Goal: Task Accomplishment & Management: Manage account settings

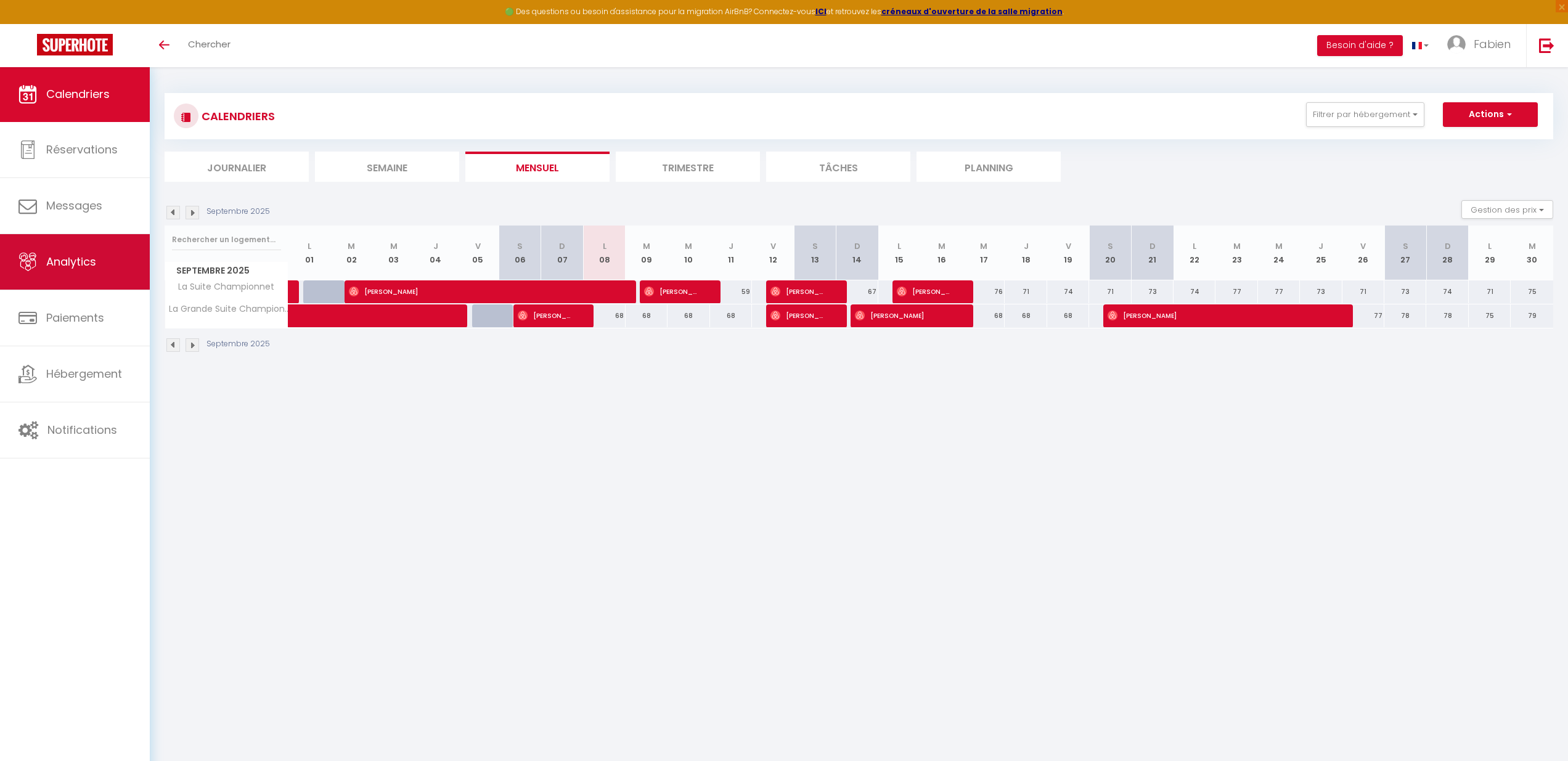
click at [45, 255] on link "Analytics" at bounding box center [75, 262] width 150 height 55
select select "2025"
select select "9"
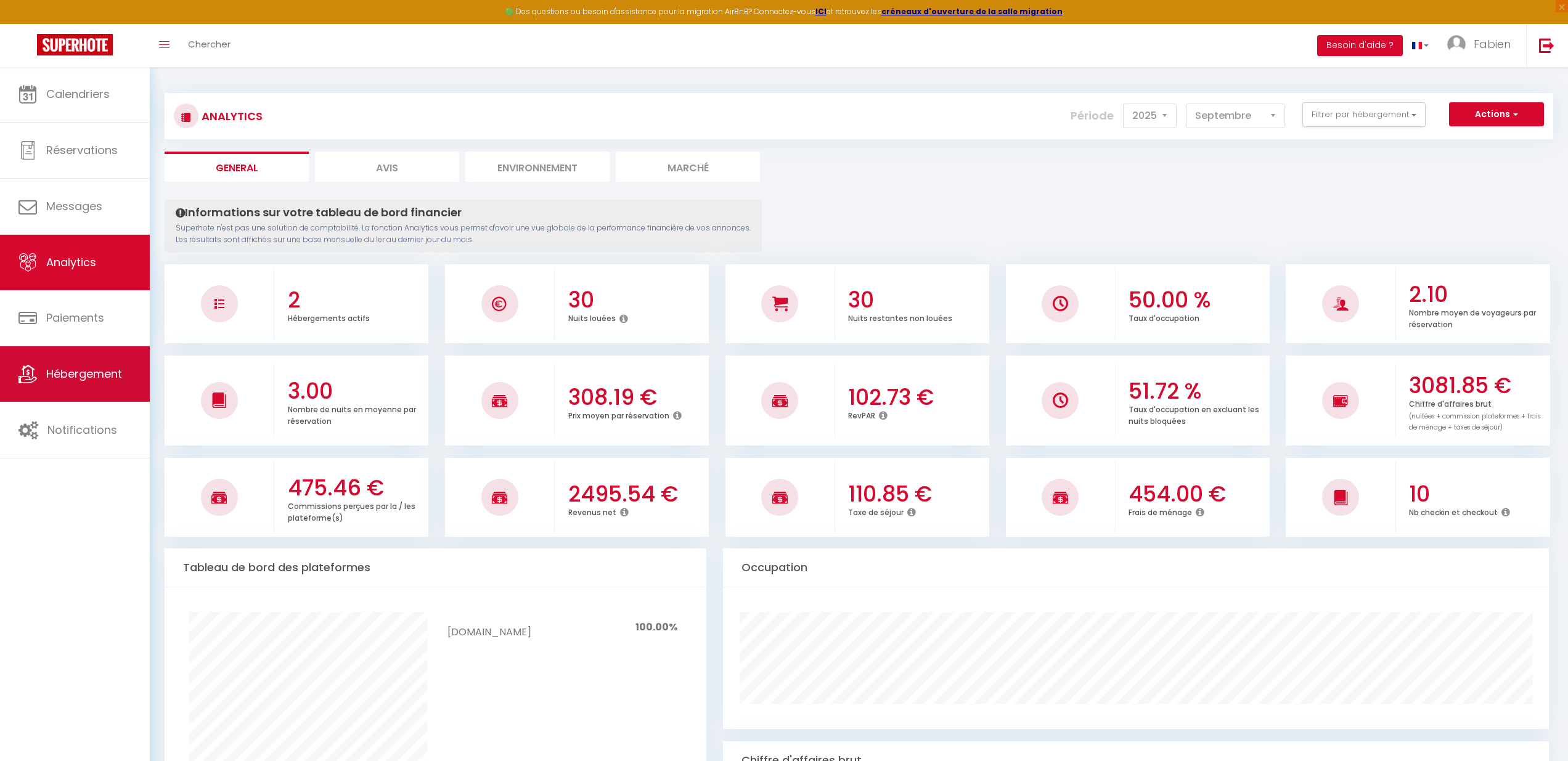
click at [86, 379] on span "Hébergement" at bounding box center [84, 374] width 76 height 15
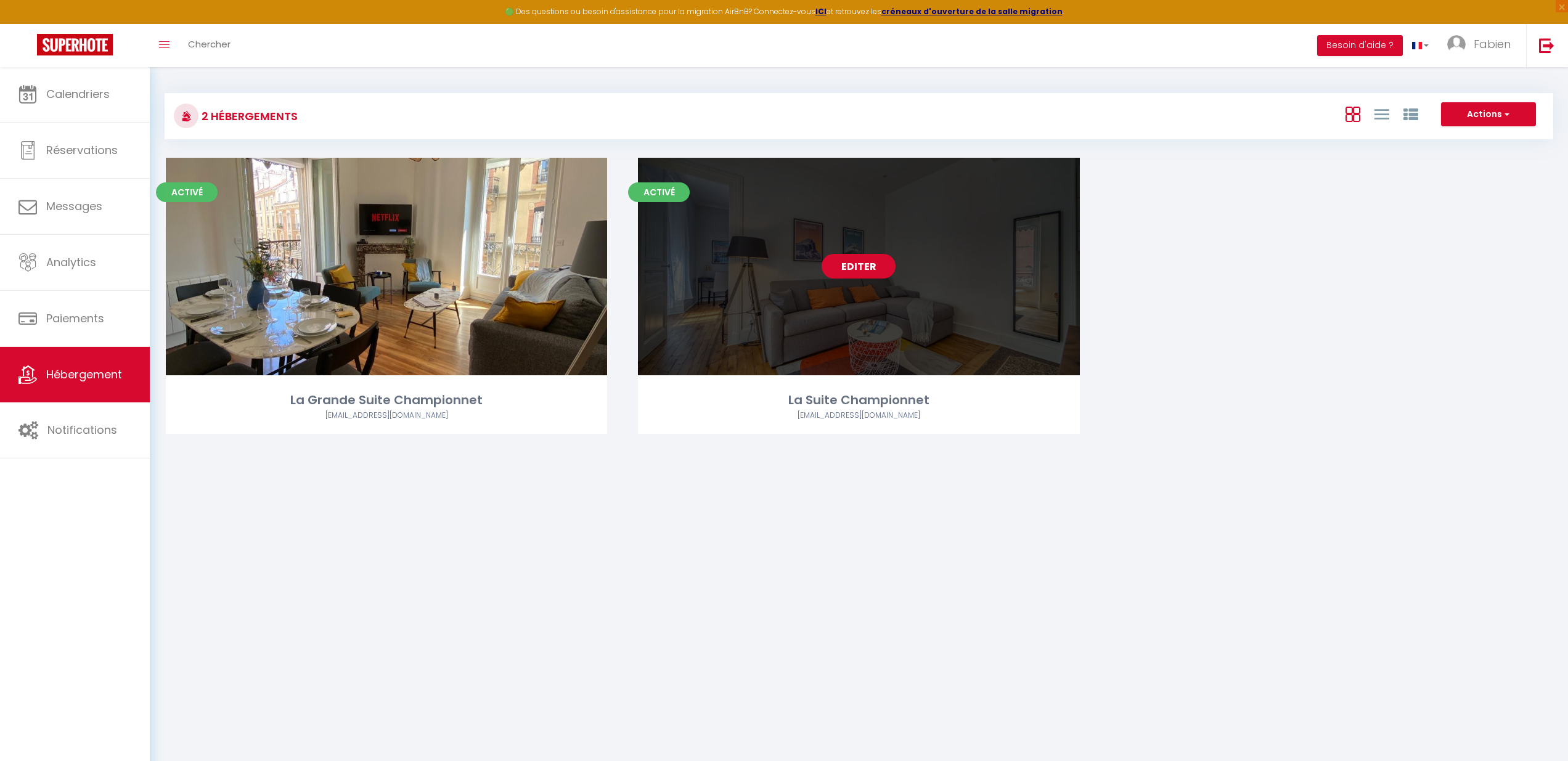
click at [863, 263] on link "Editer" at bounding box center [858, 266] width 74 height 25
click at [858, 271] on link "Editer" at bounding box center [858, 266] width 74 height 25
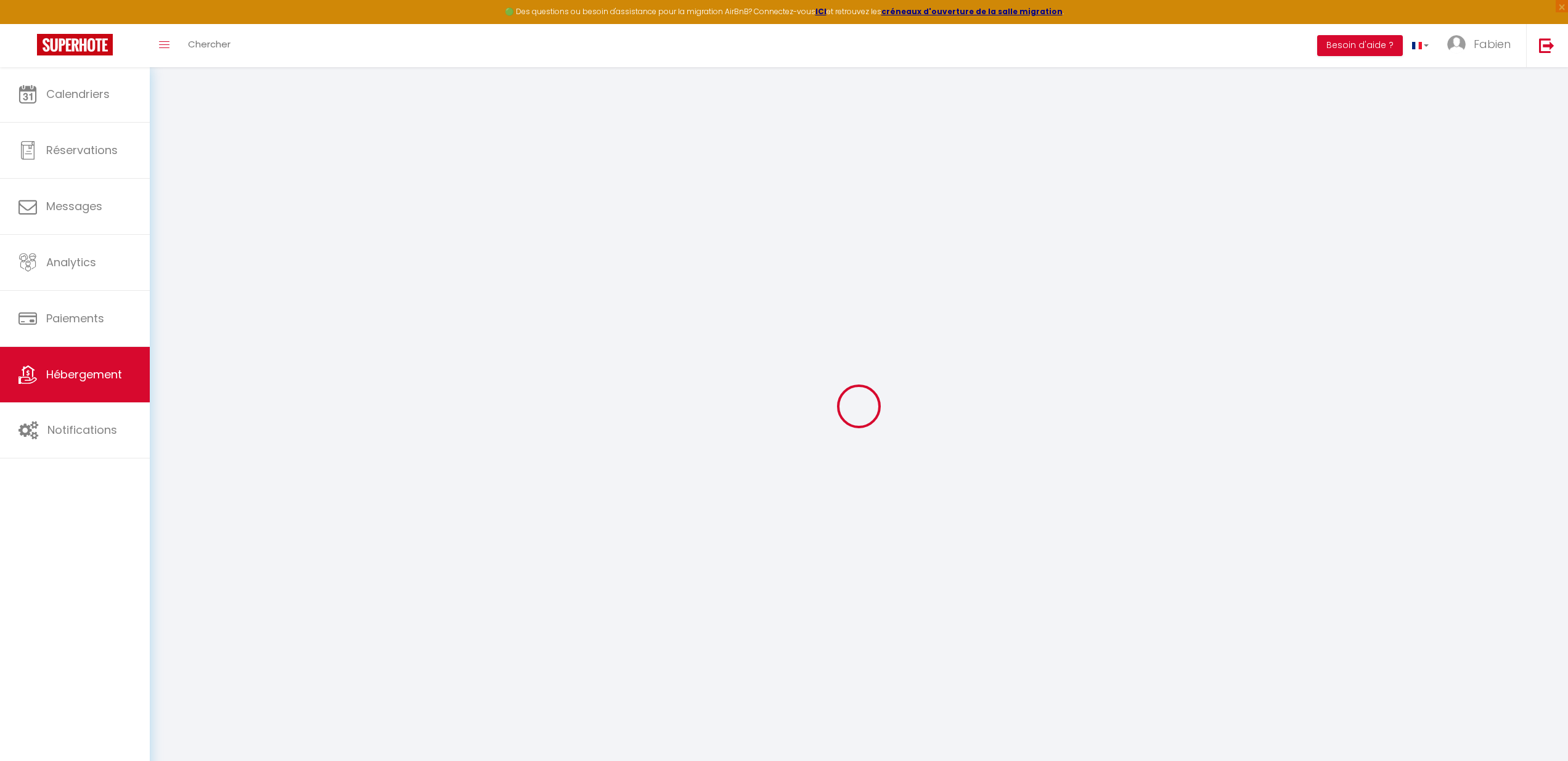
type input "La Suite Championnet"
type input "Fabien"
type input "Esnault"
type input "[STREET_ADDRESS][PERSON_NAME]"
type input "38000"
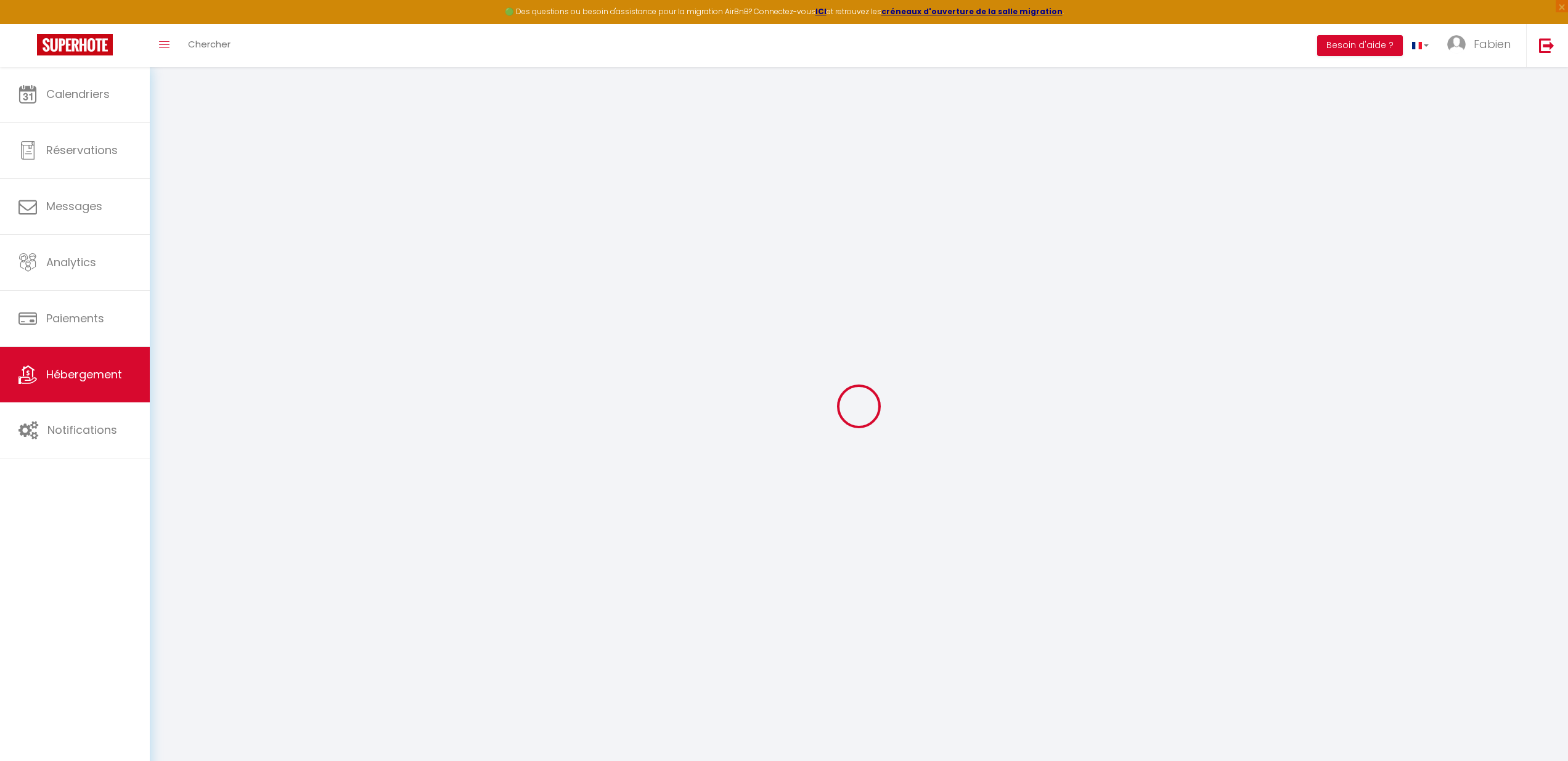
type input "[GEOGRAPHIC_DATA]"
type input "57"
type input "5"
type input "50"
type input "1.40"
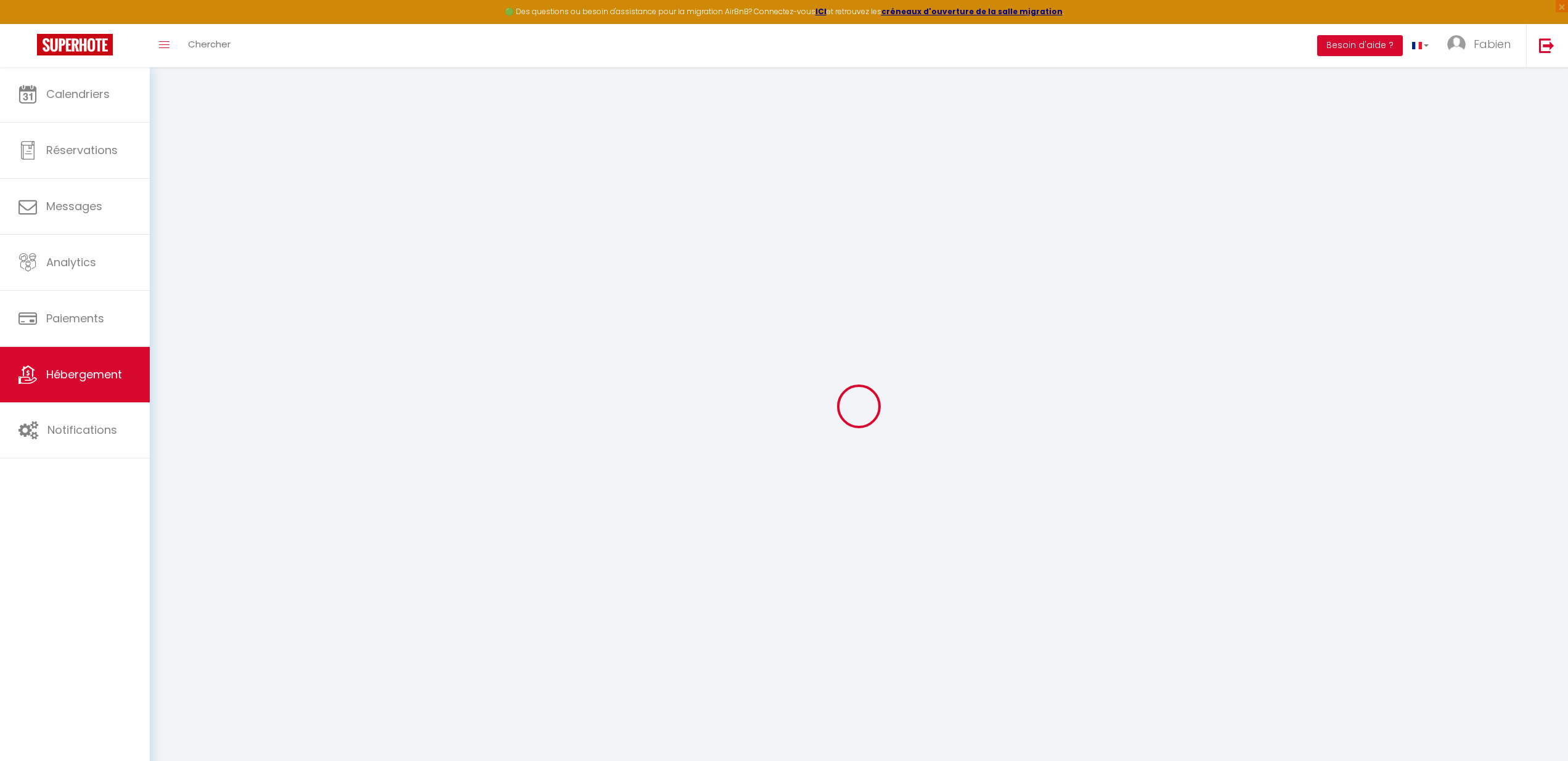
select select
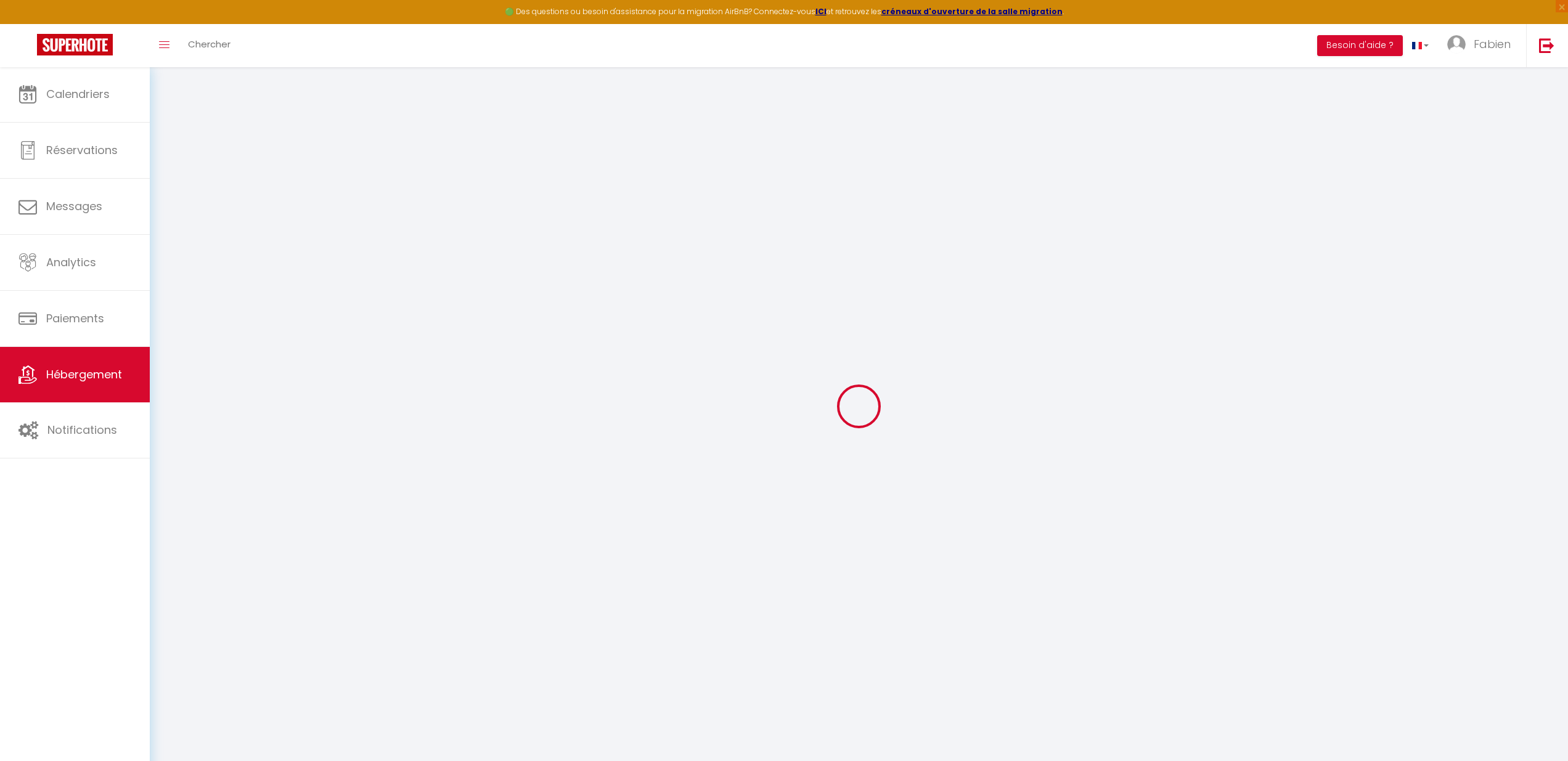
select select
type input "[STREET_ADDRESS][PERSON_NAME]"
type input "38000"
type input "[GEOGRAPHIC_DATA]"
type input "[EMAIL_ADDRESS][DOMAIN_NAME]"
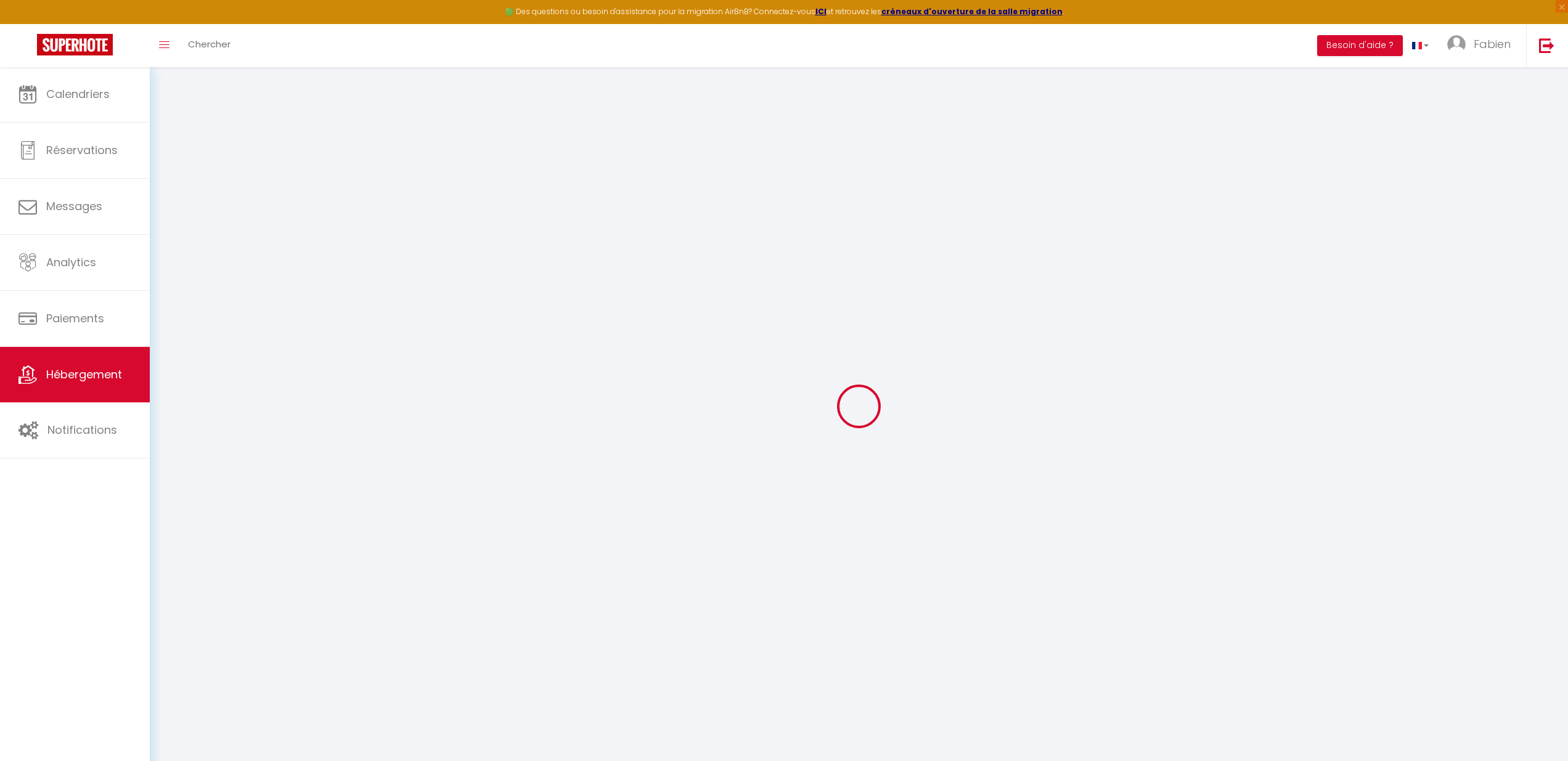
select select
checkbox input "false"
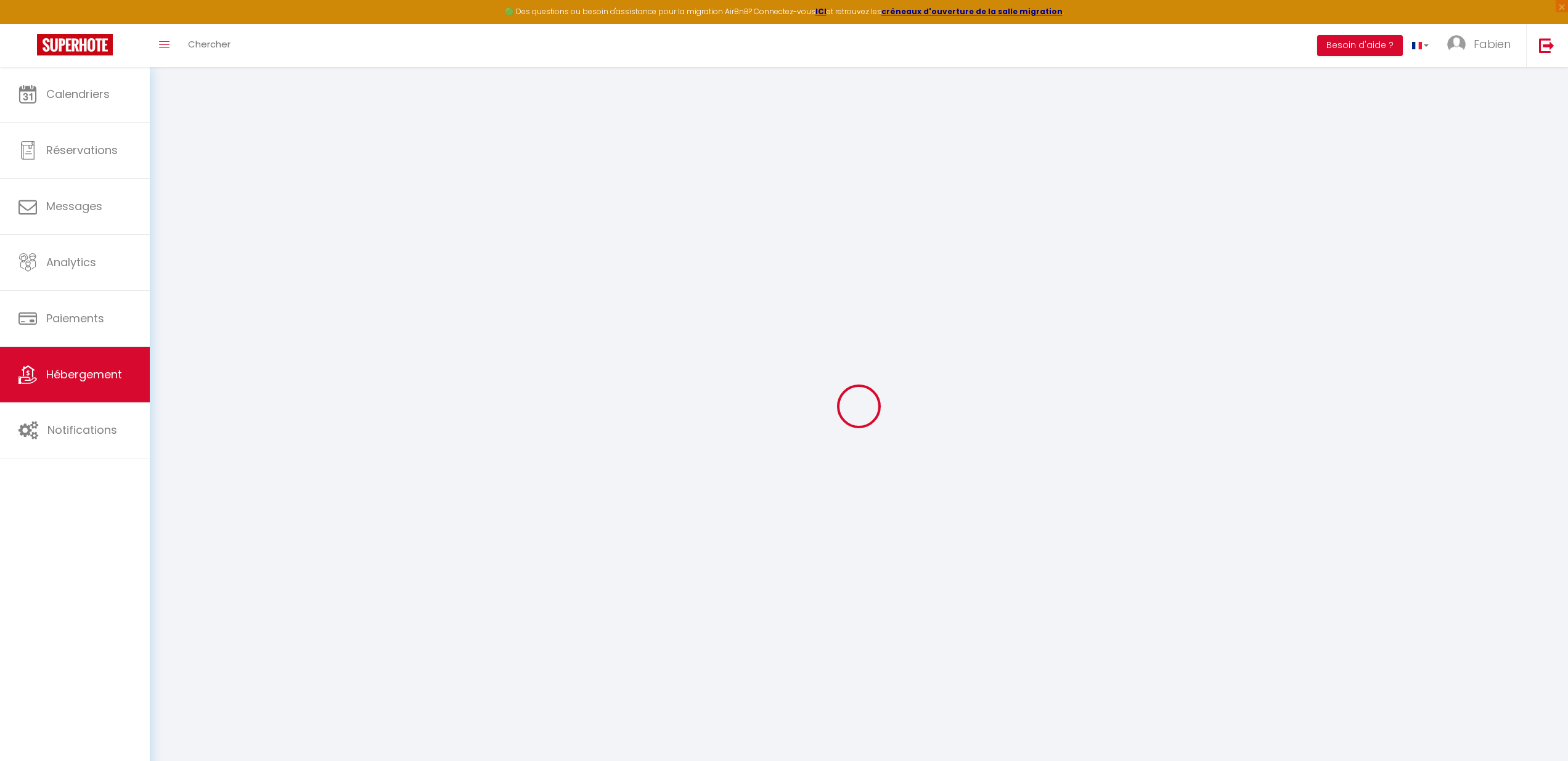
type input "0"
select select "27522"
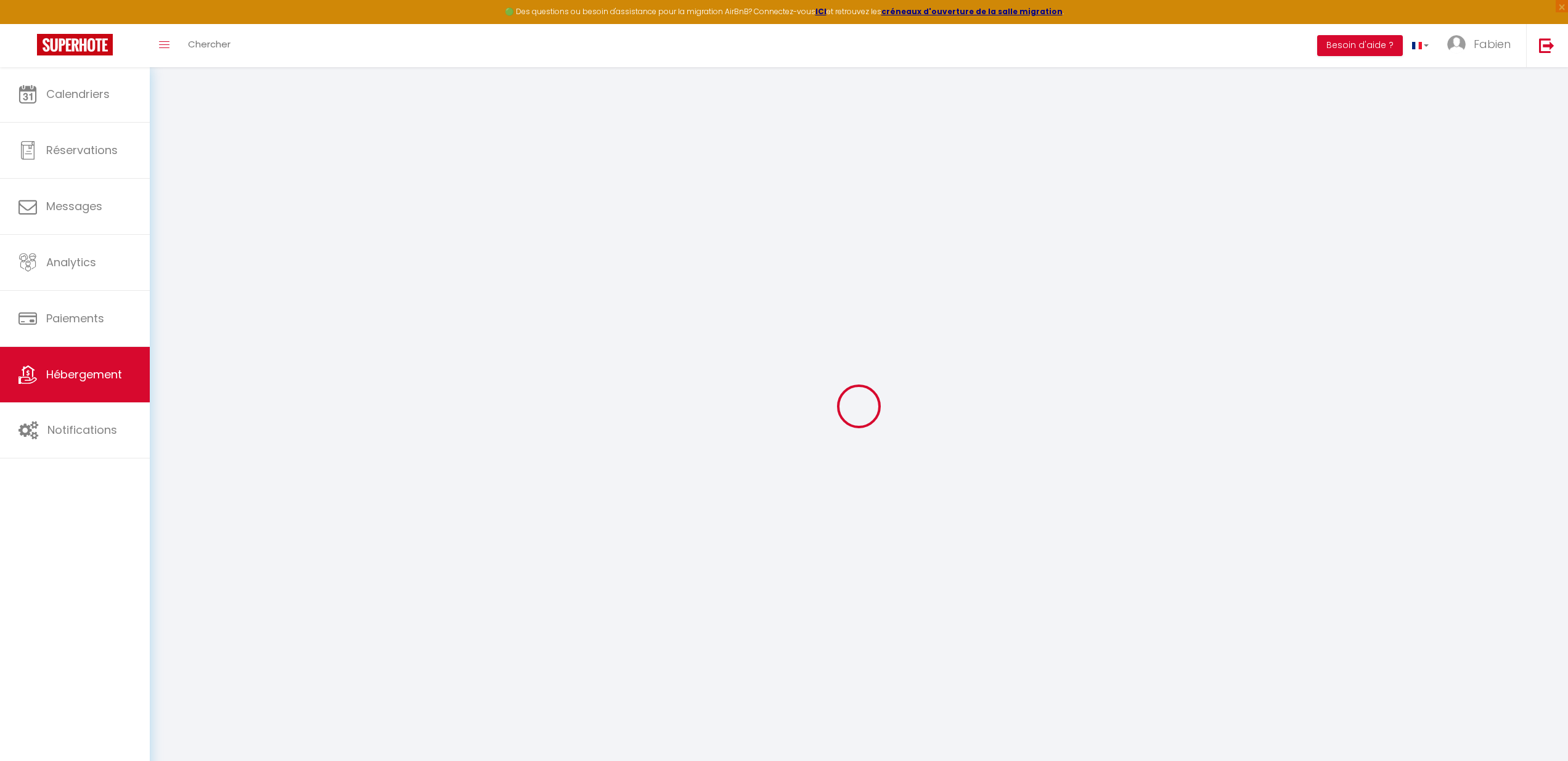
select select "+ 15 %"
select select "+ 20 %"
select select "5448-50253048"
select select
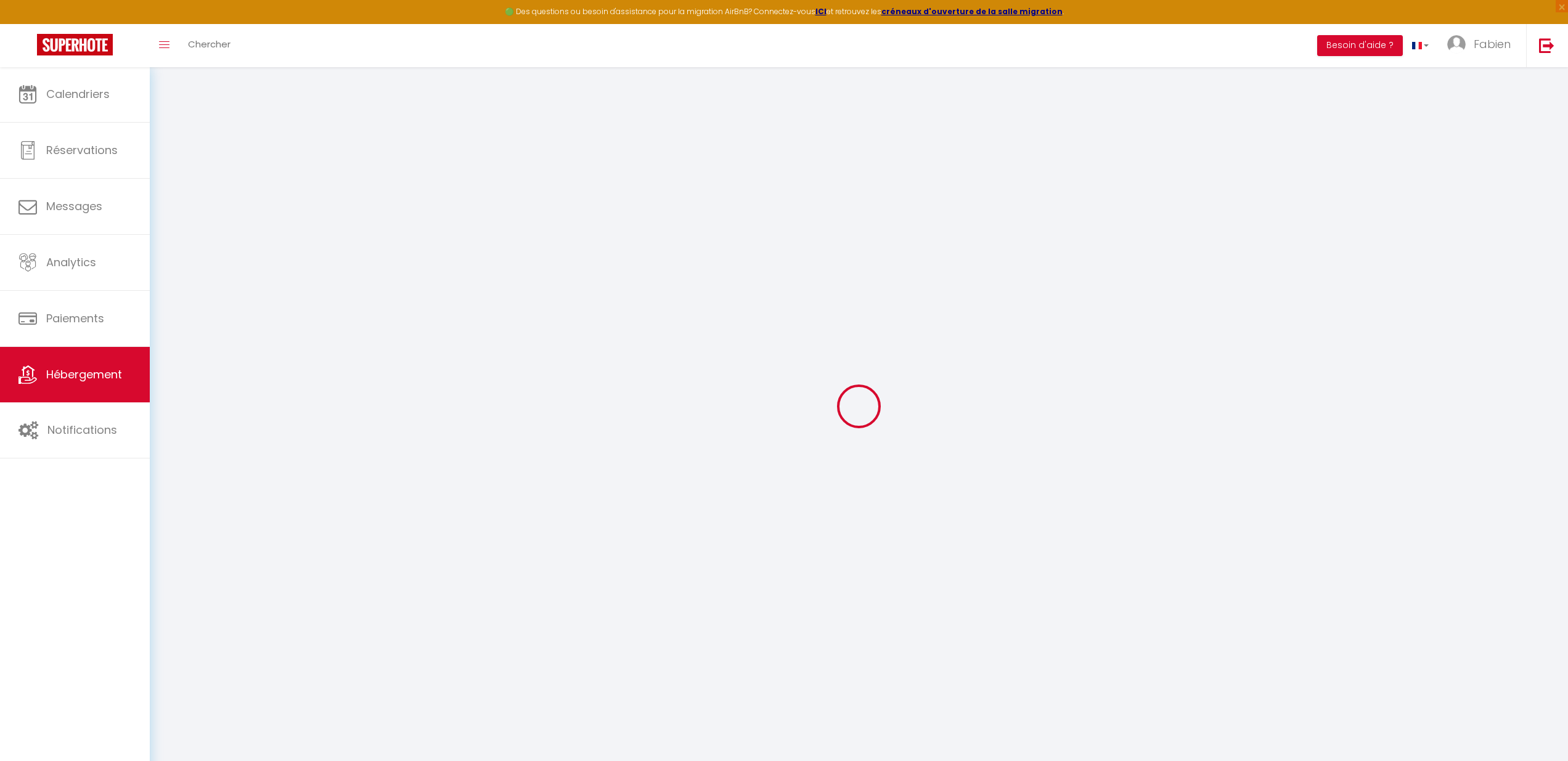
select select
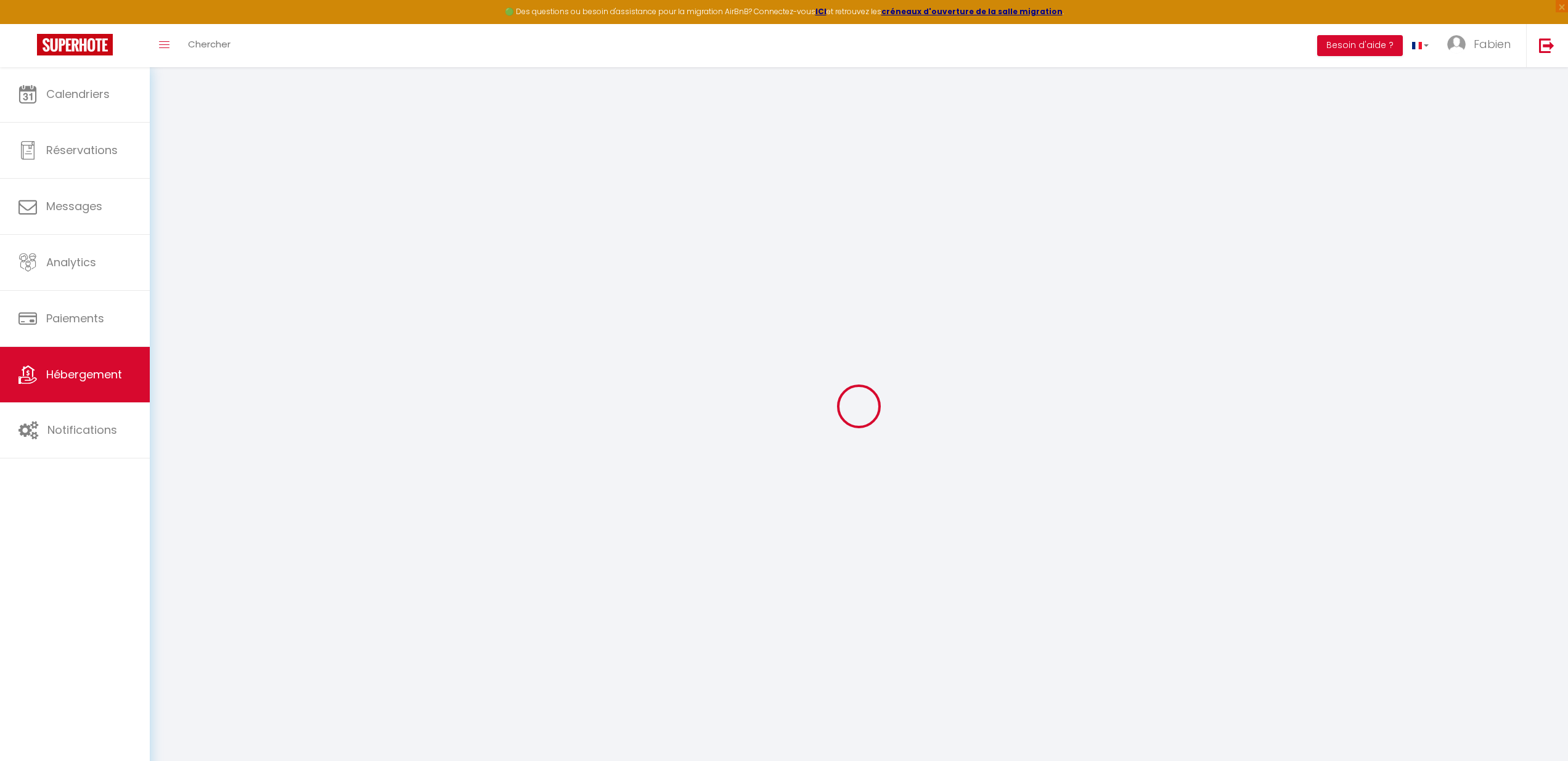
checkbox input "false"
select select
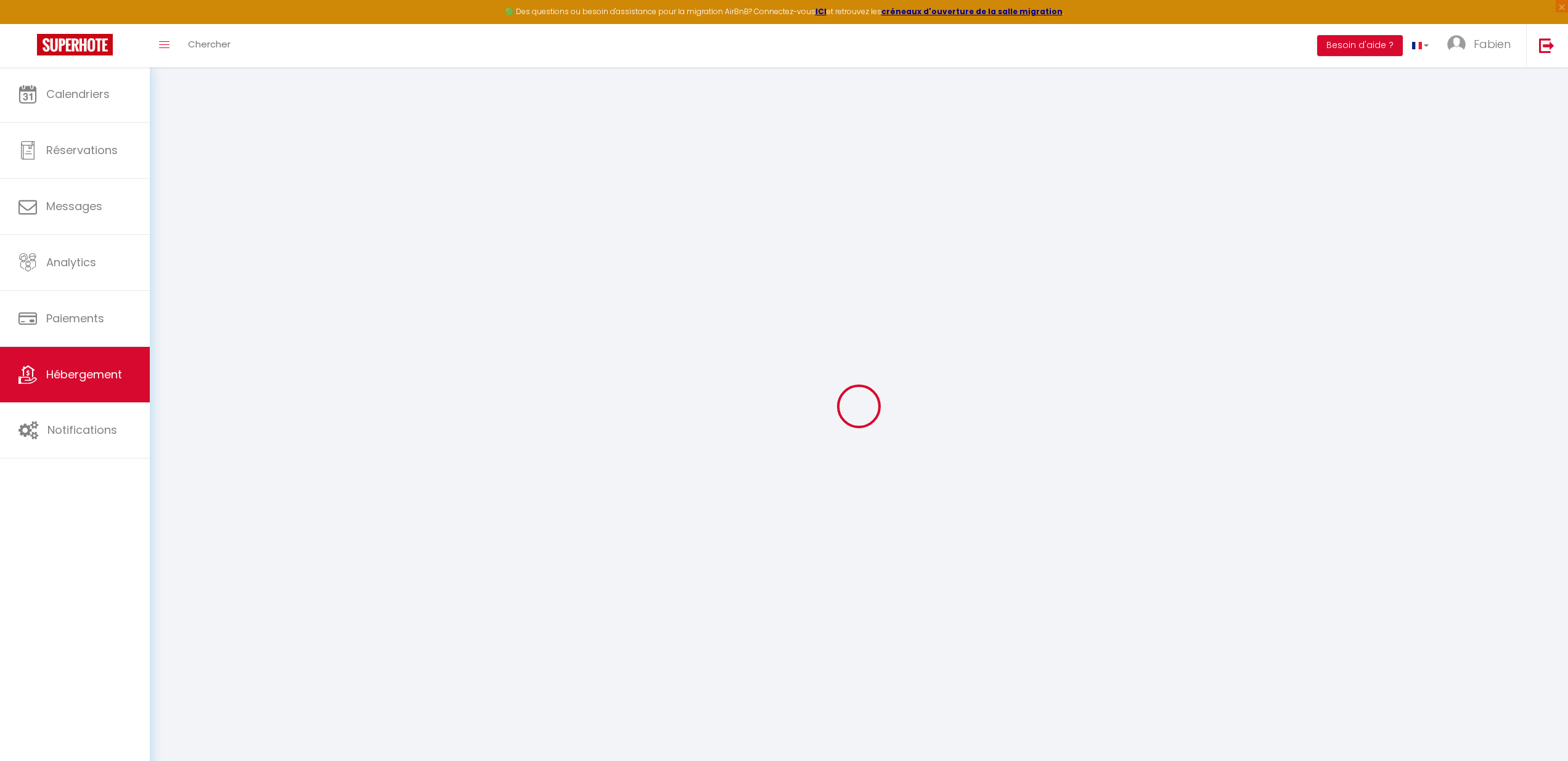
checkbox input "false"
select select
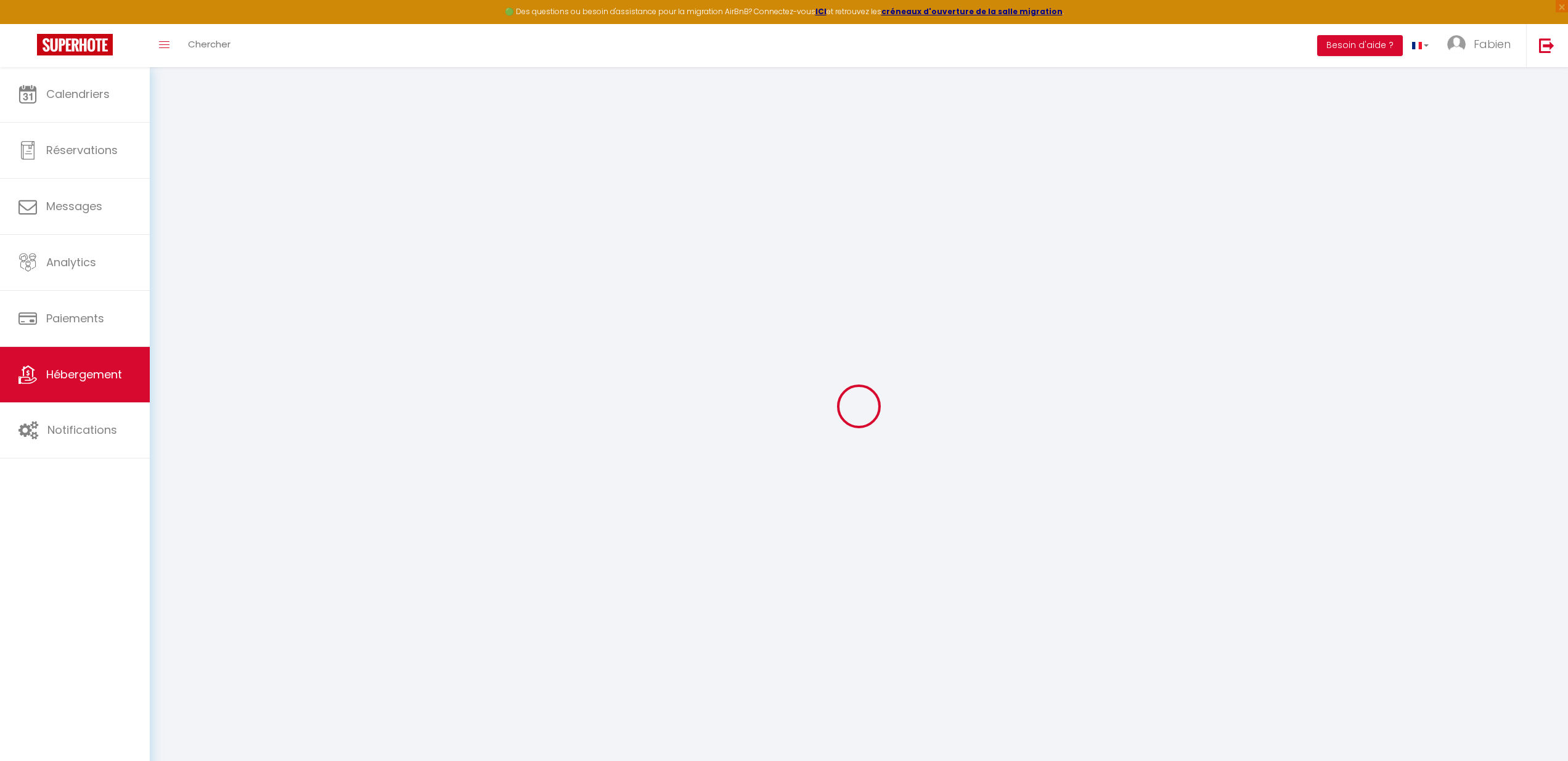
checkbox input "false"
select select "16:00"
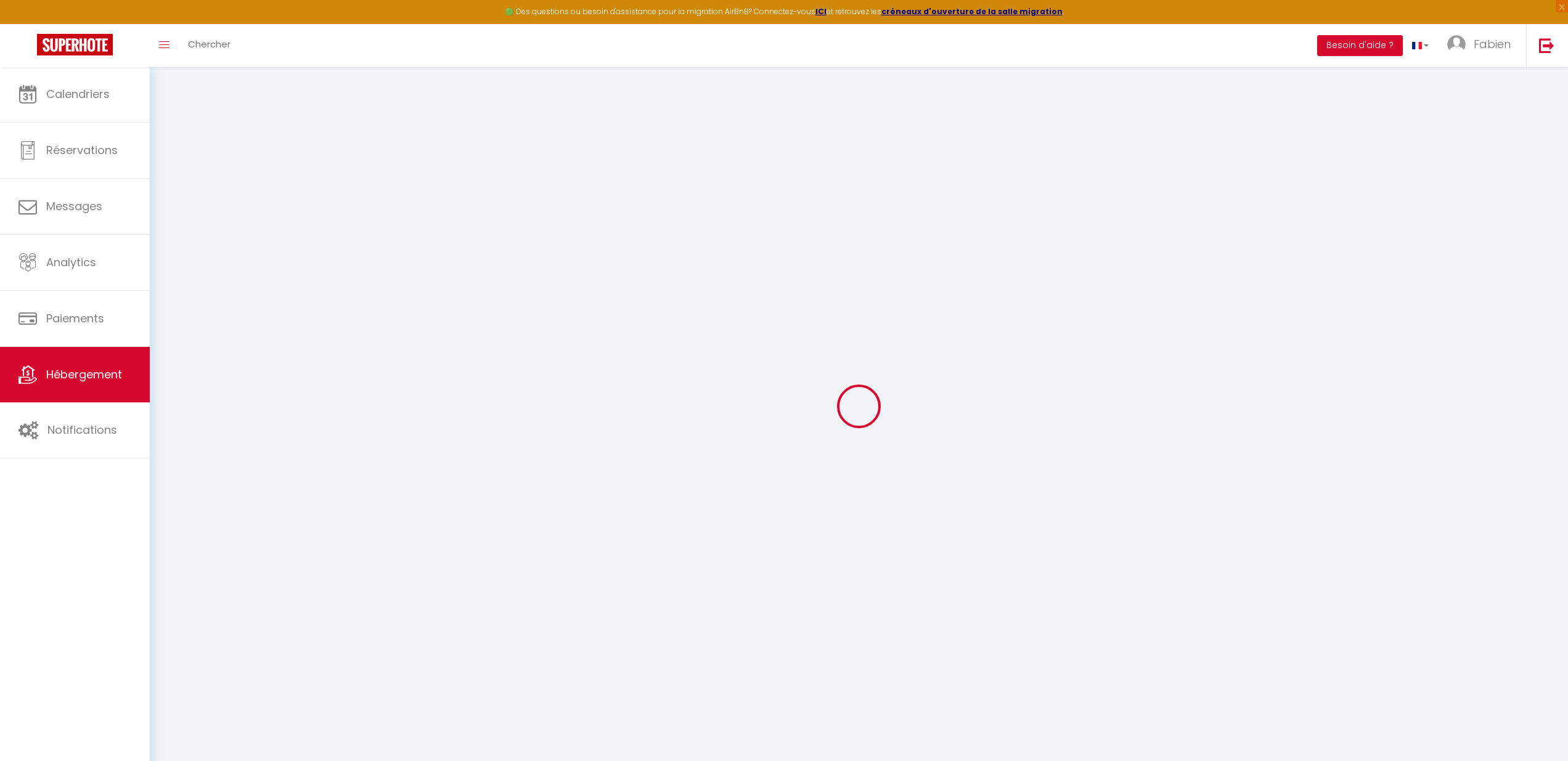
select select
select select "10:00"
select select "30"
select select "20:00"
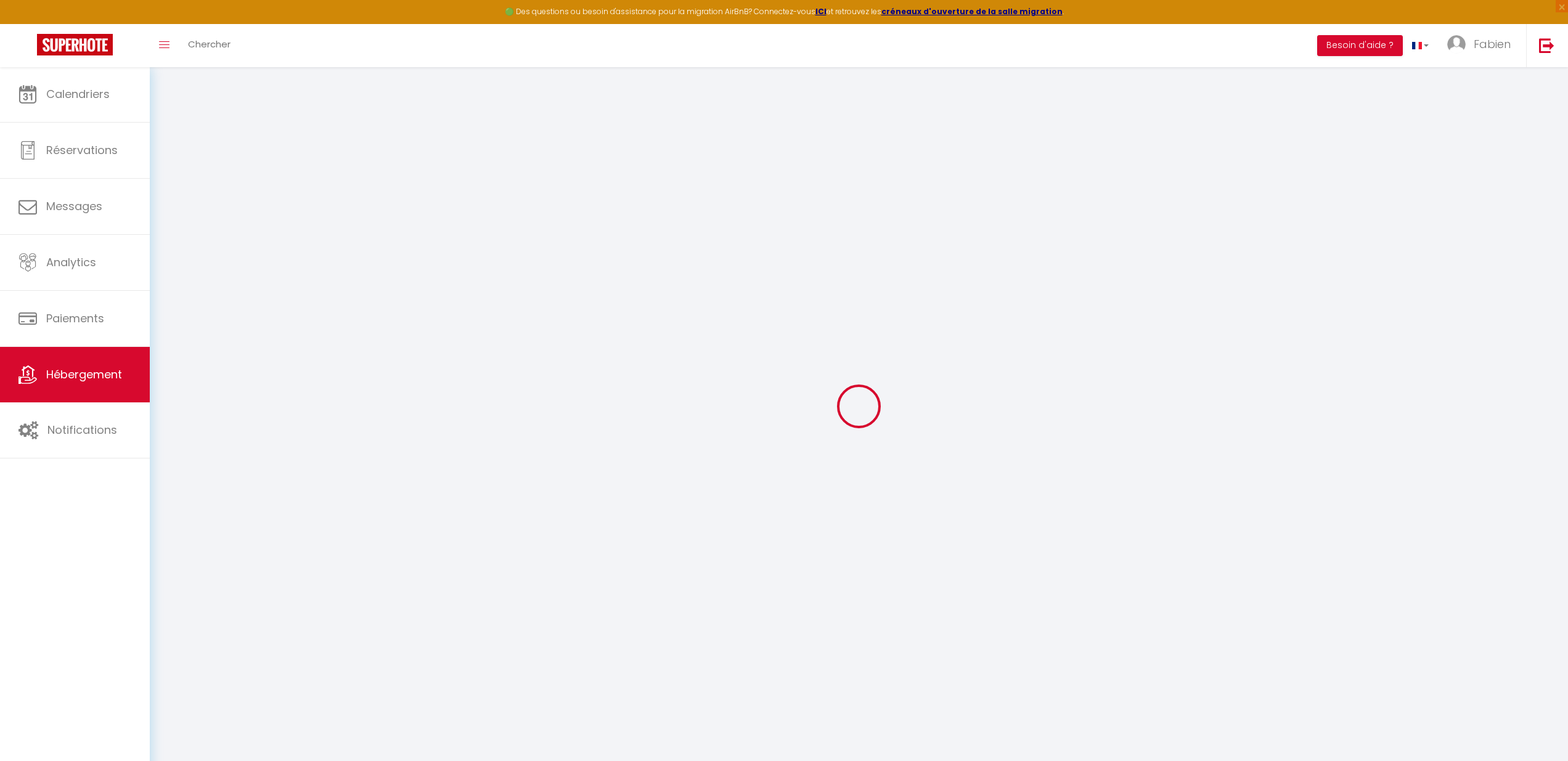
select select "-1"
select select "EUR"
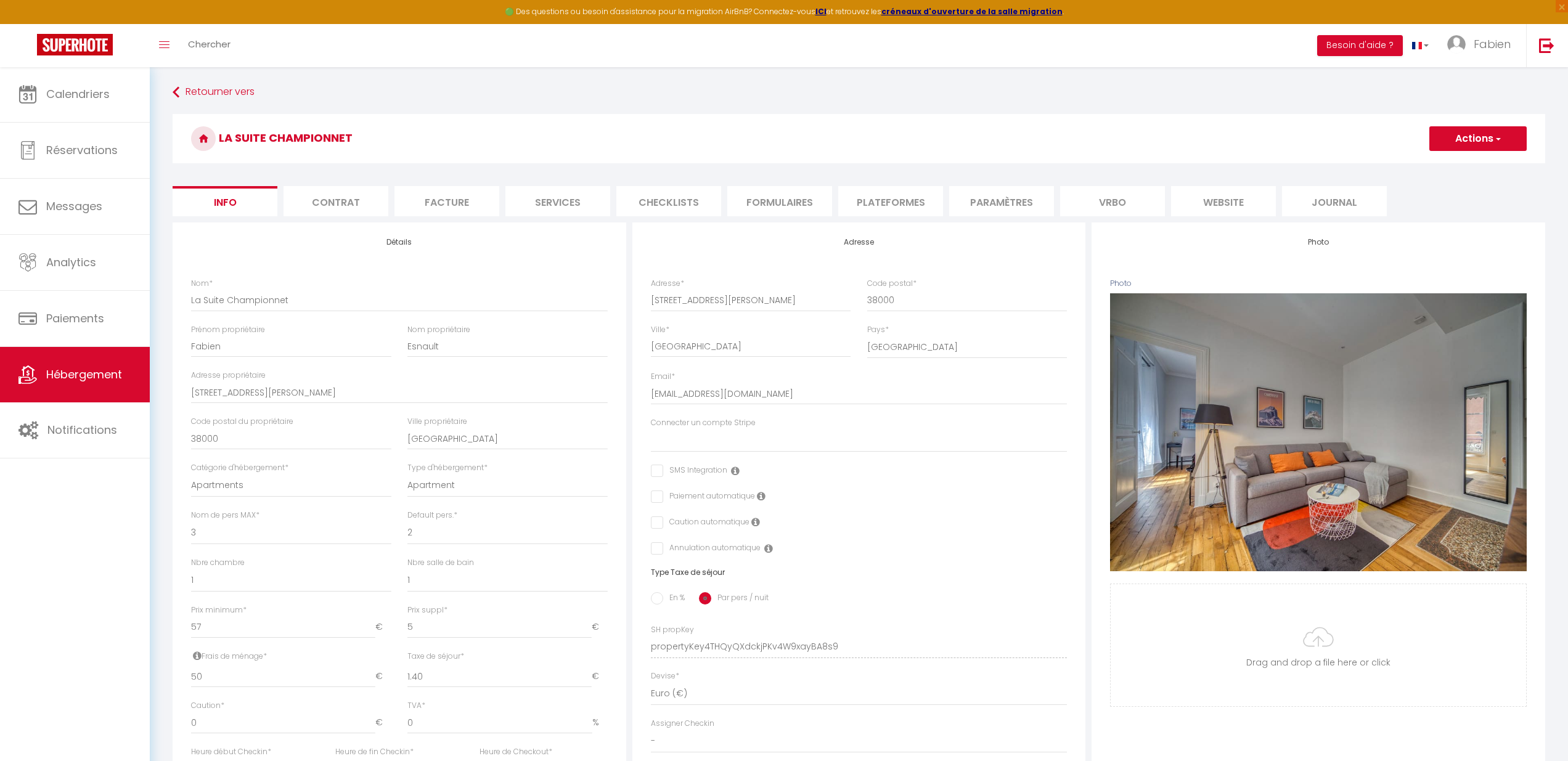
click at [895, 208] on li "Plateformes" at bounding box center [890, 201] width 105 height 30
select select
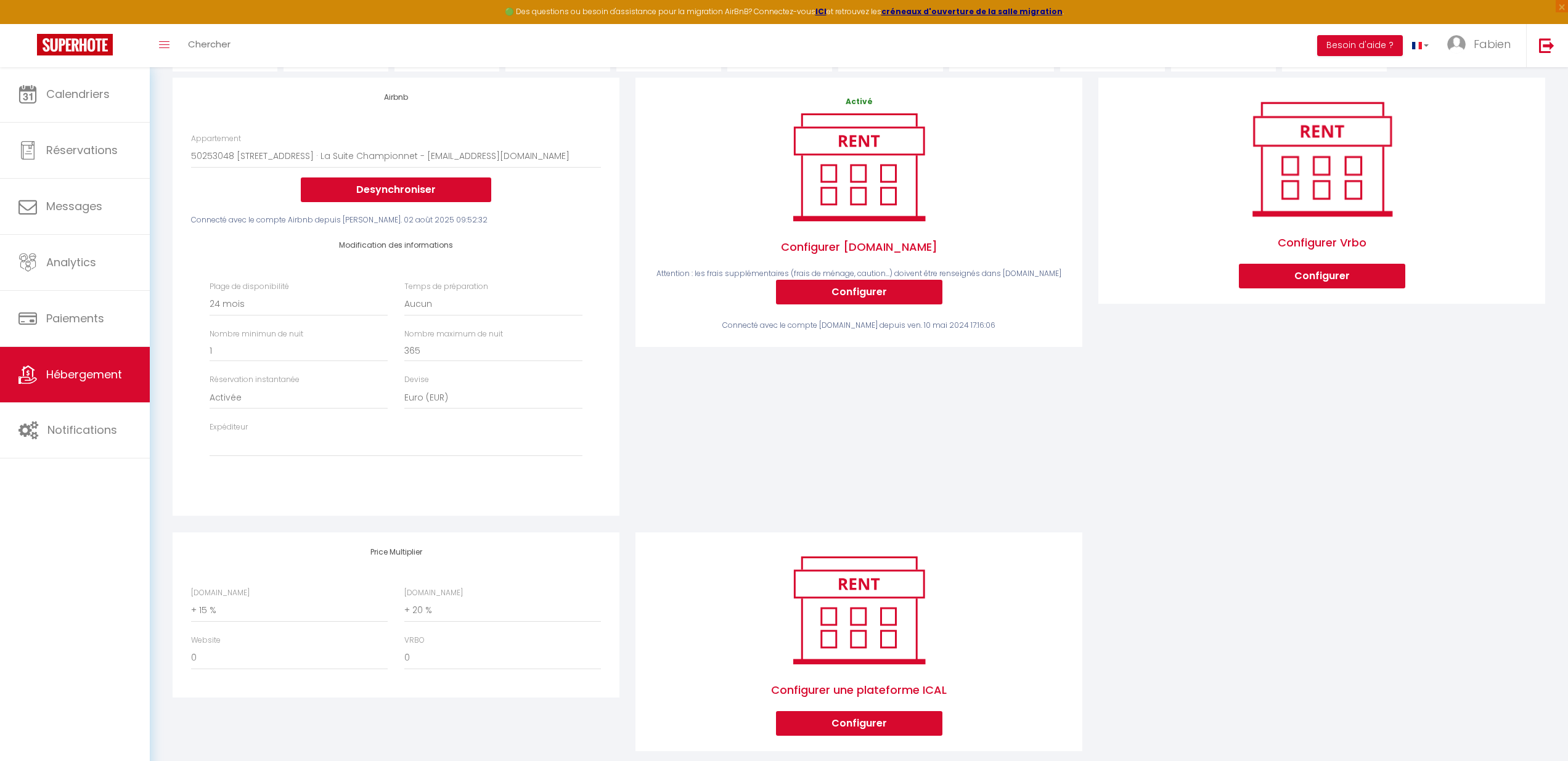
scroll to position [162, 0]
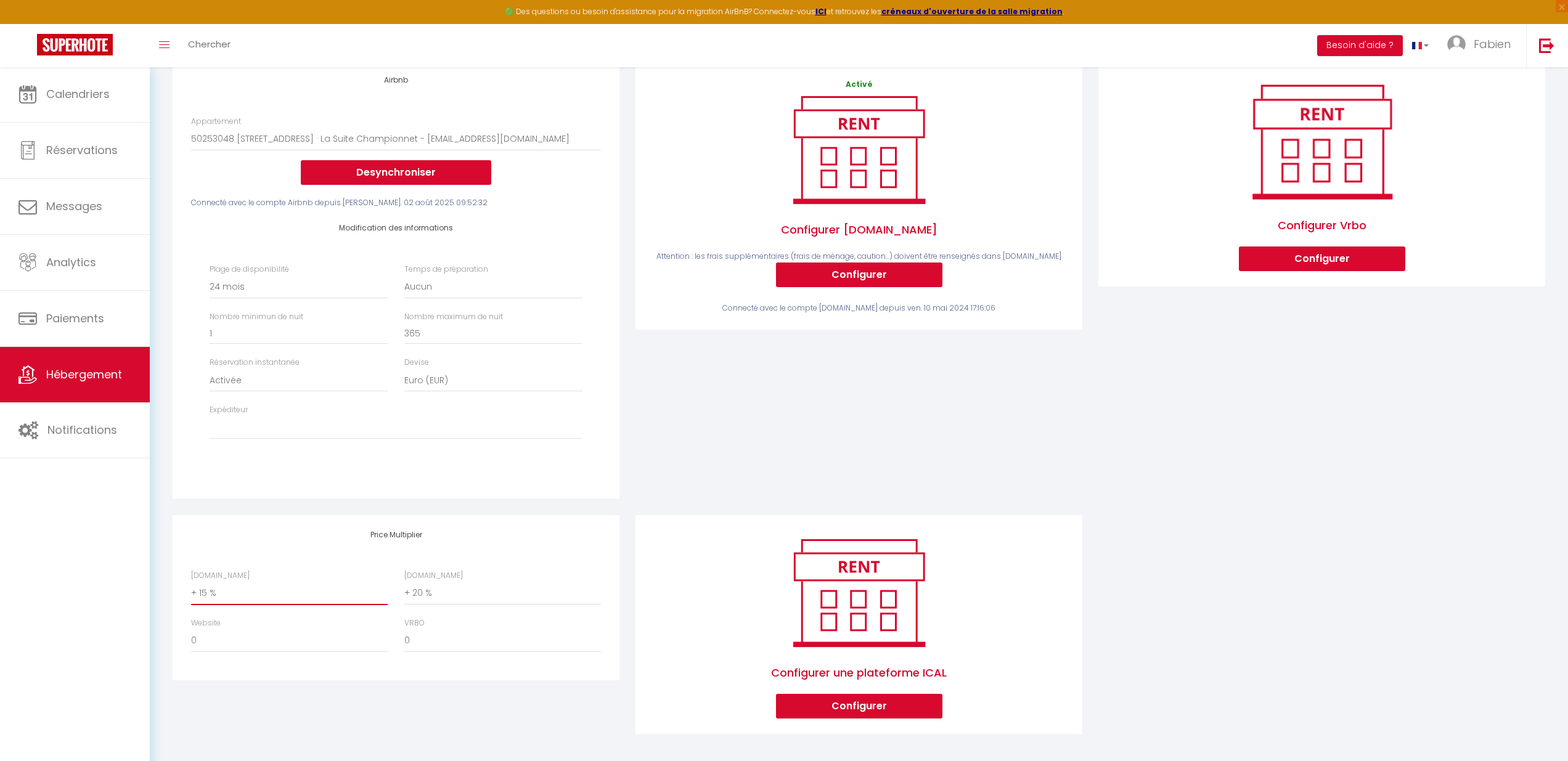
select select "+ 18 %"
select select
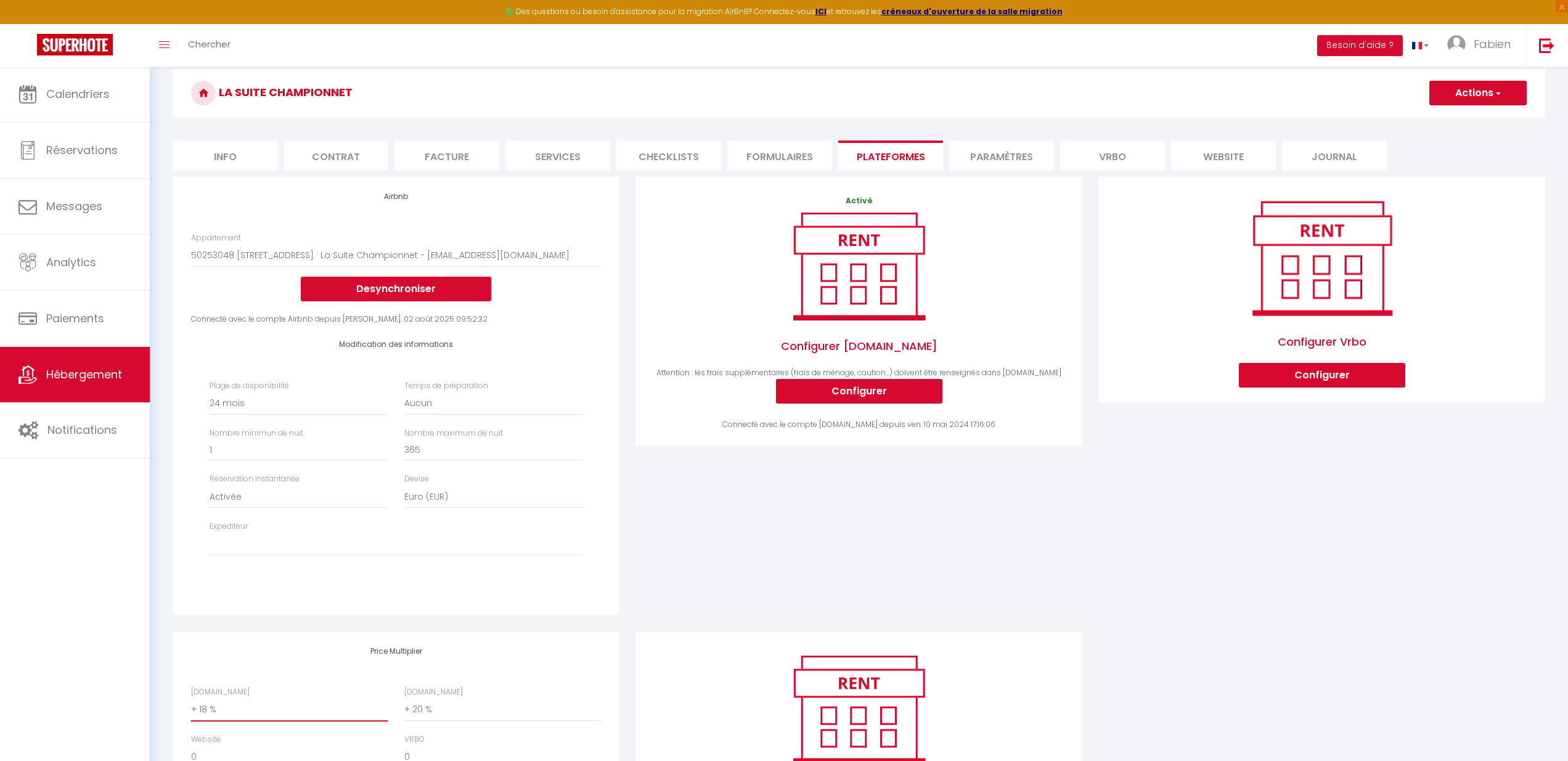
scroll to position [0, 0]
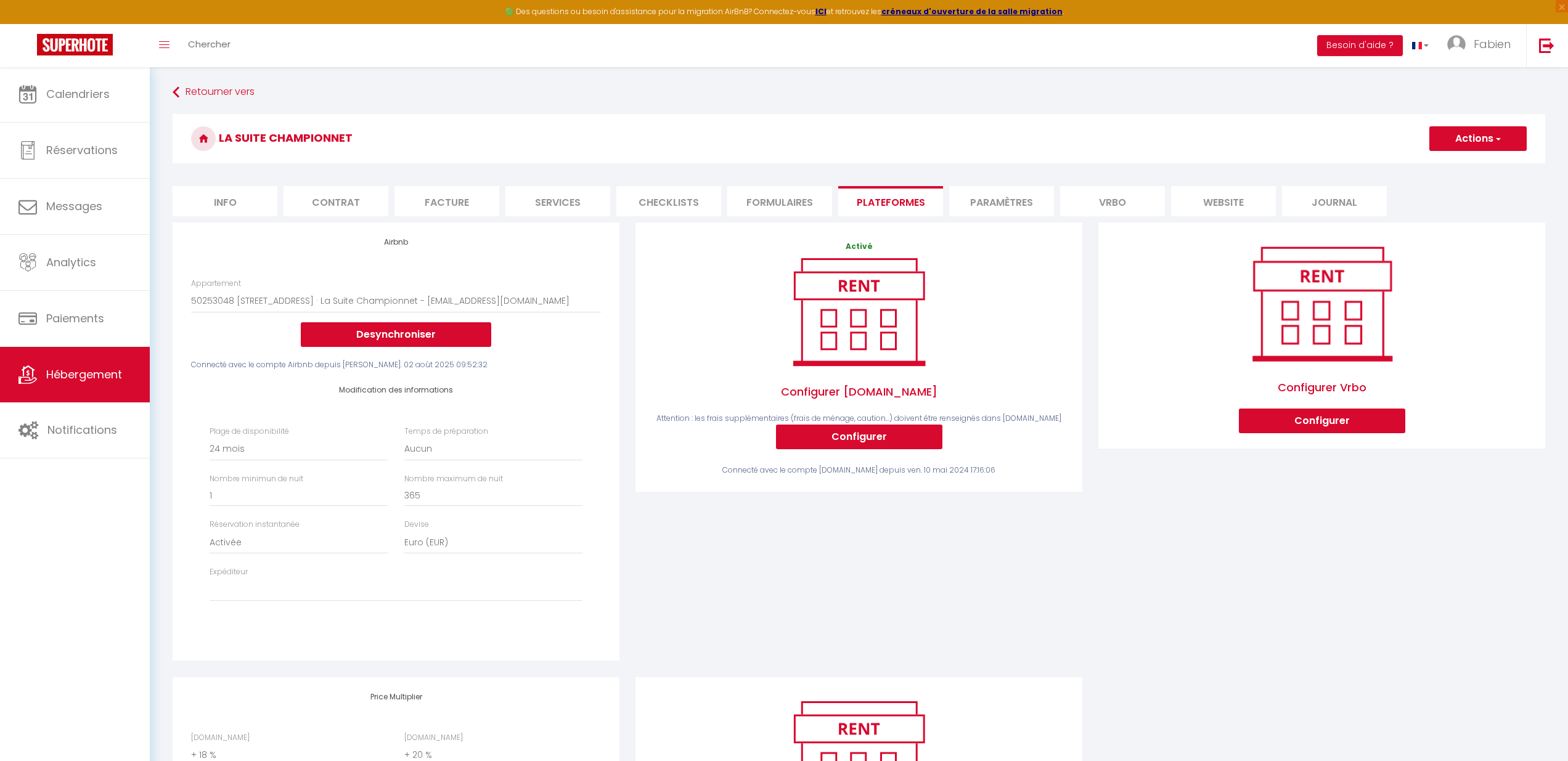
click at [1493, 139] on span "button" at bounding box center [1497, 139] width 8 height 12
click at [1475, 169] on link "Enregistrer" at bounding box center [1477, 166] width 97 height 16
select select "-1"
select select "EUR"
select select
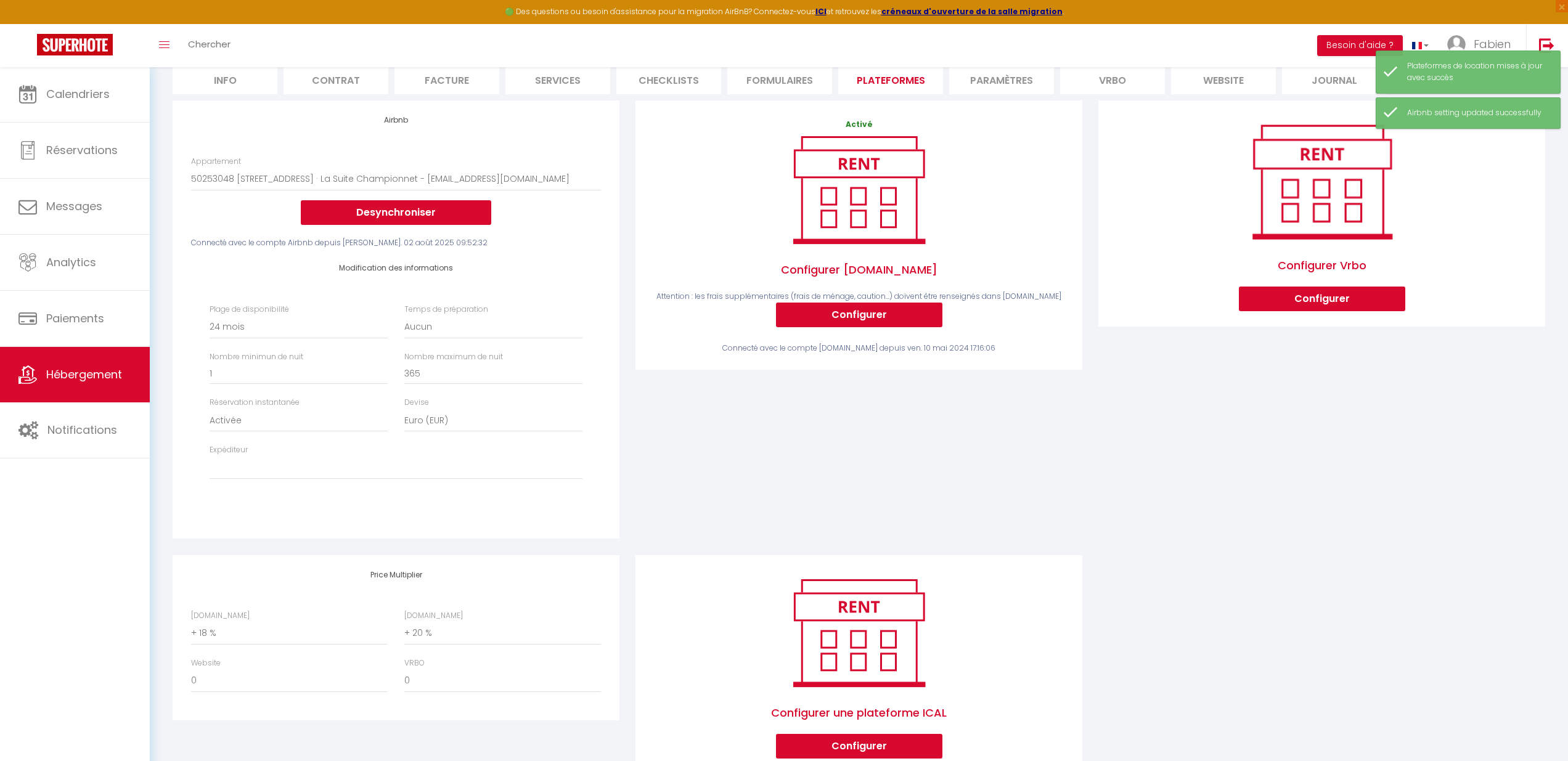
scroll to position [162, 0]
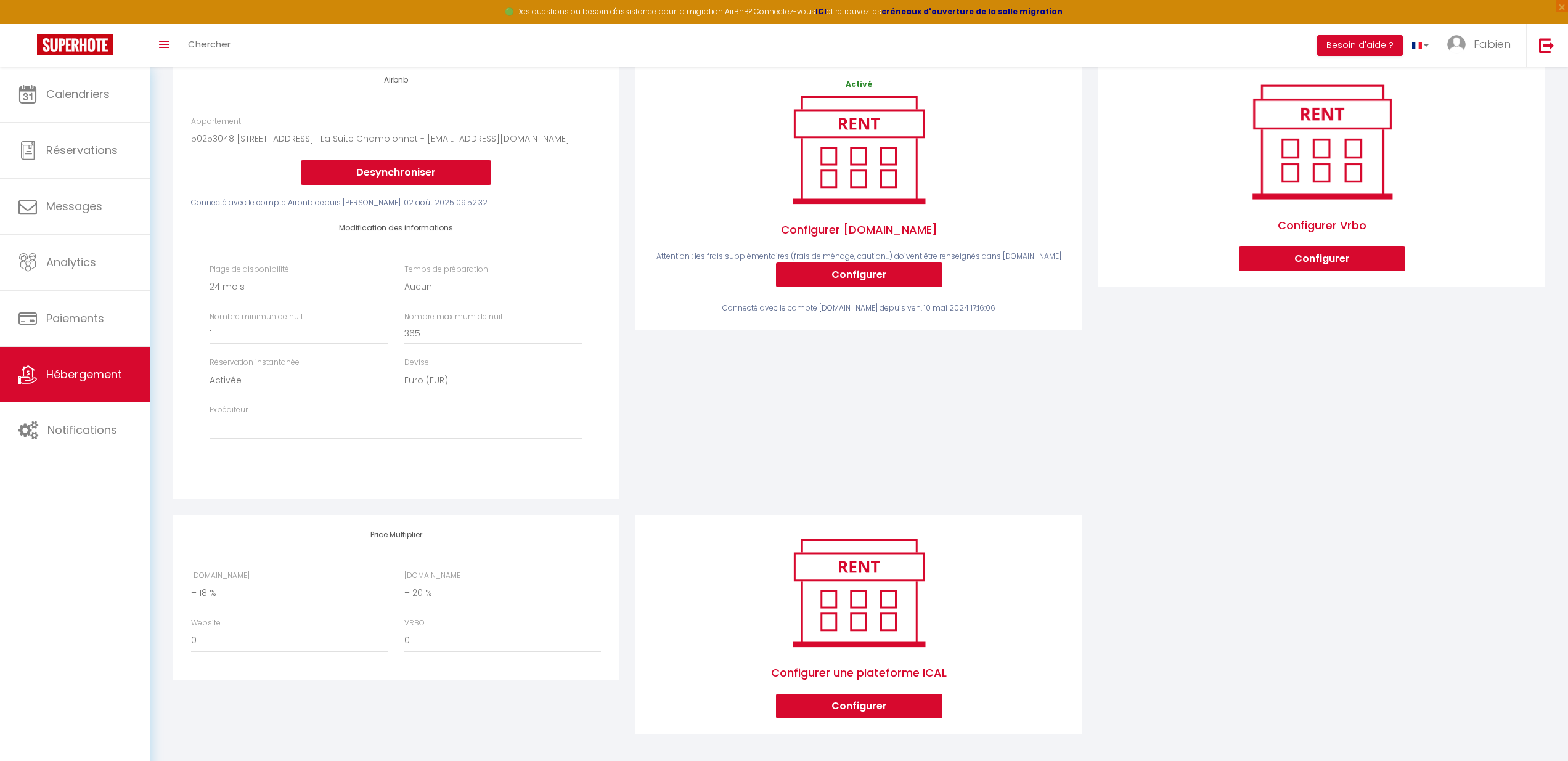
click at [77, 384] on link "Hébergement" at bounding box center [75, 374] width 150 height 55
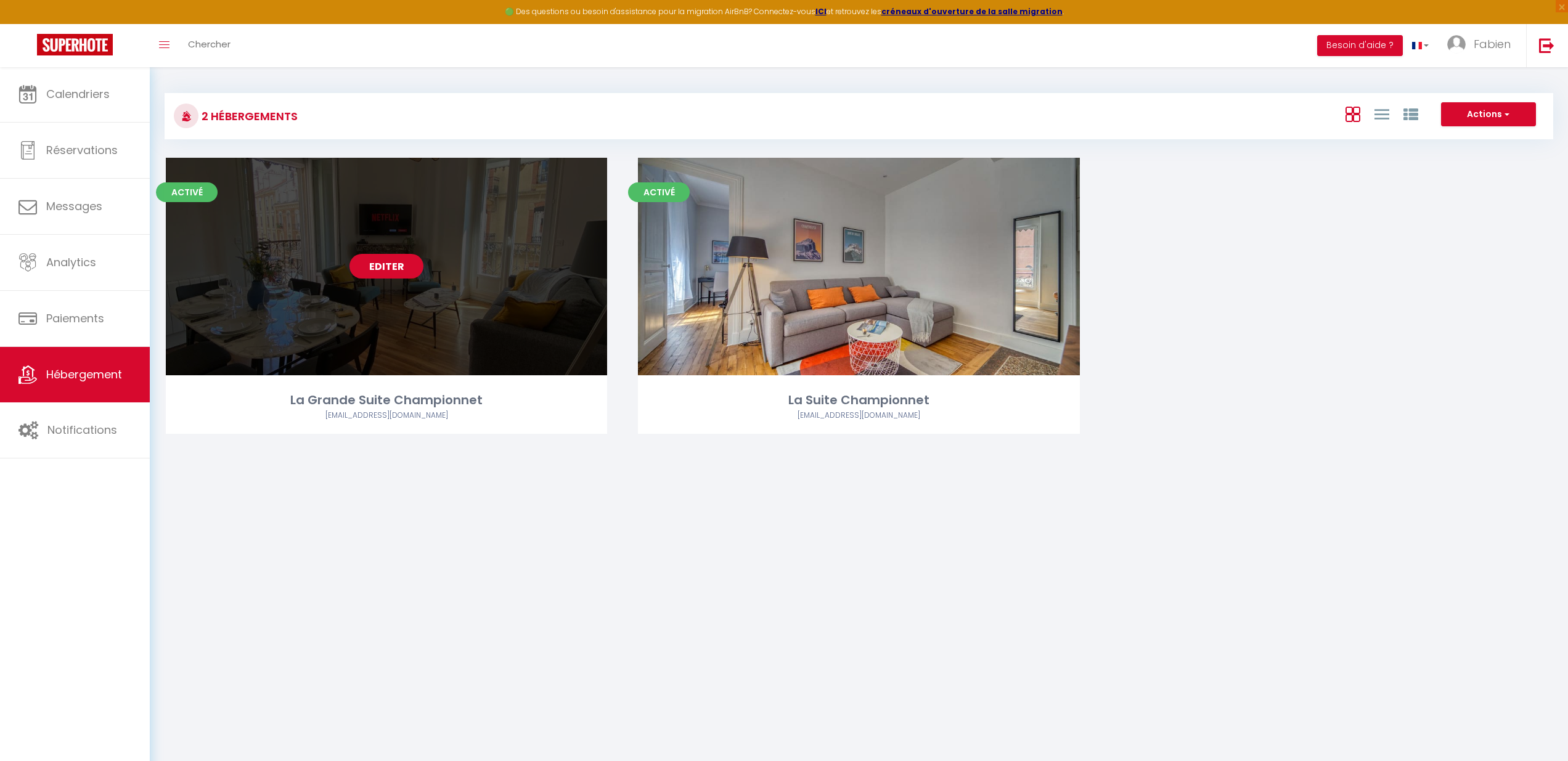
click at [369, 267] on link "Editer" at bounding box center [386, 266] width 74 height 25
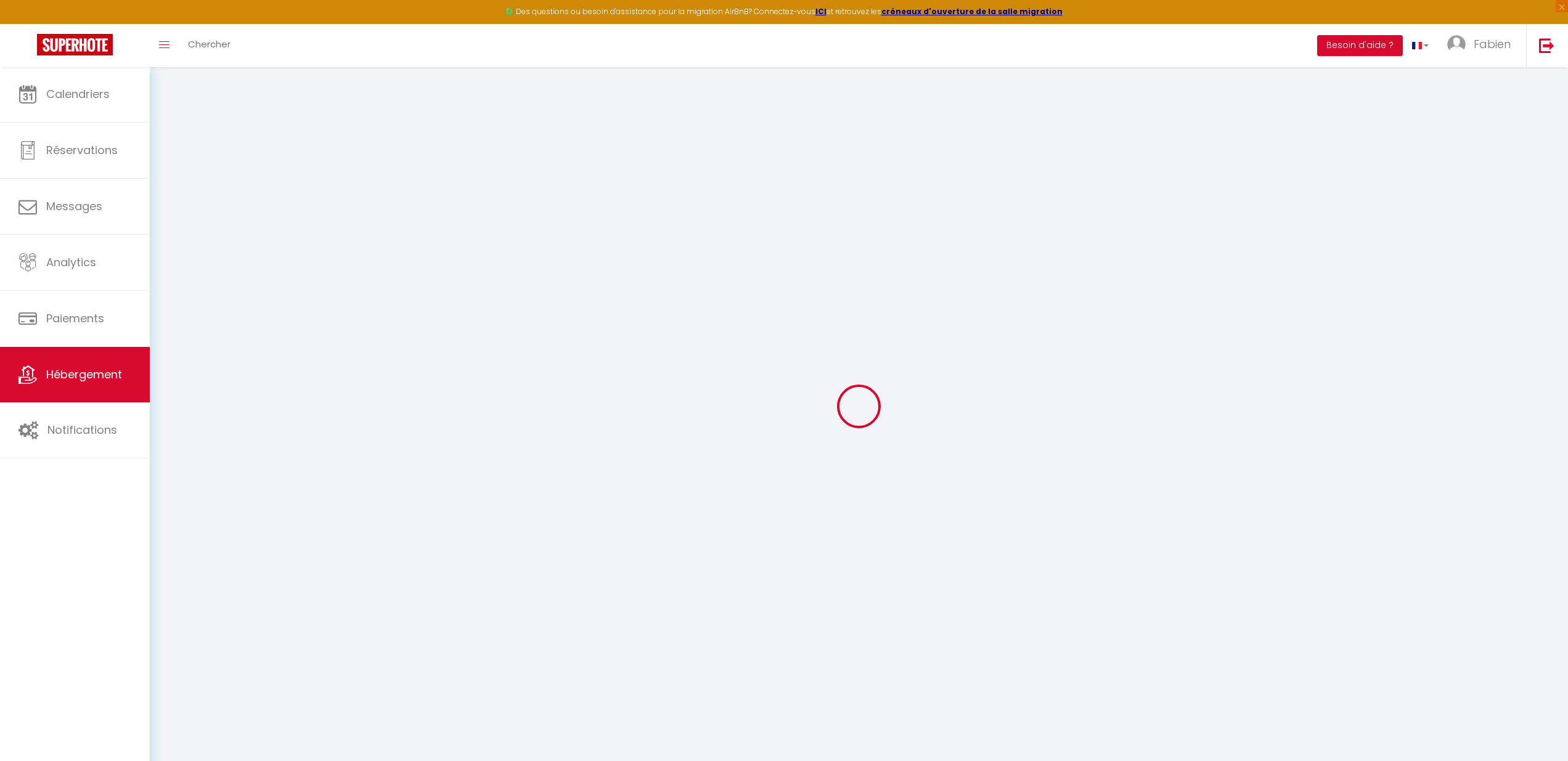
select select "+ 15 %"
select select "+ 20 %"
select select "+ 15 %"
select select "5448-975978131597226237"
select select
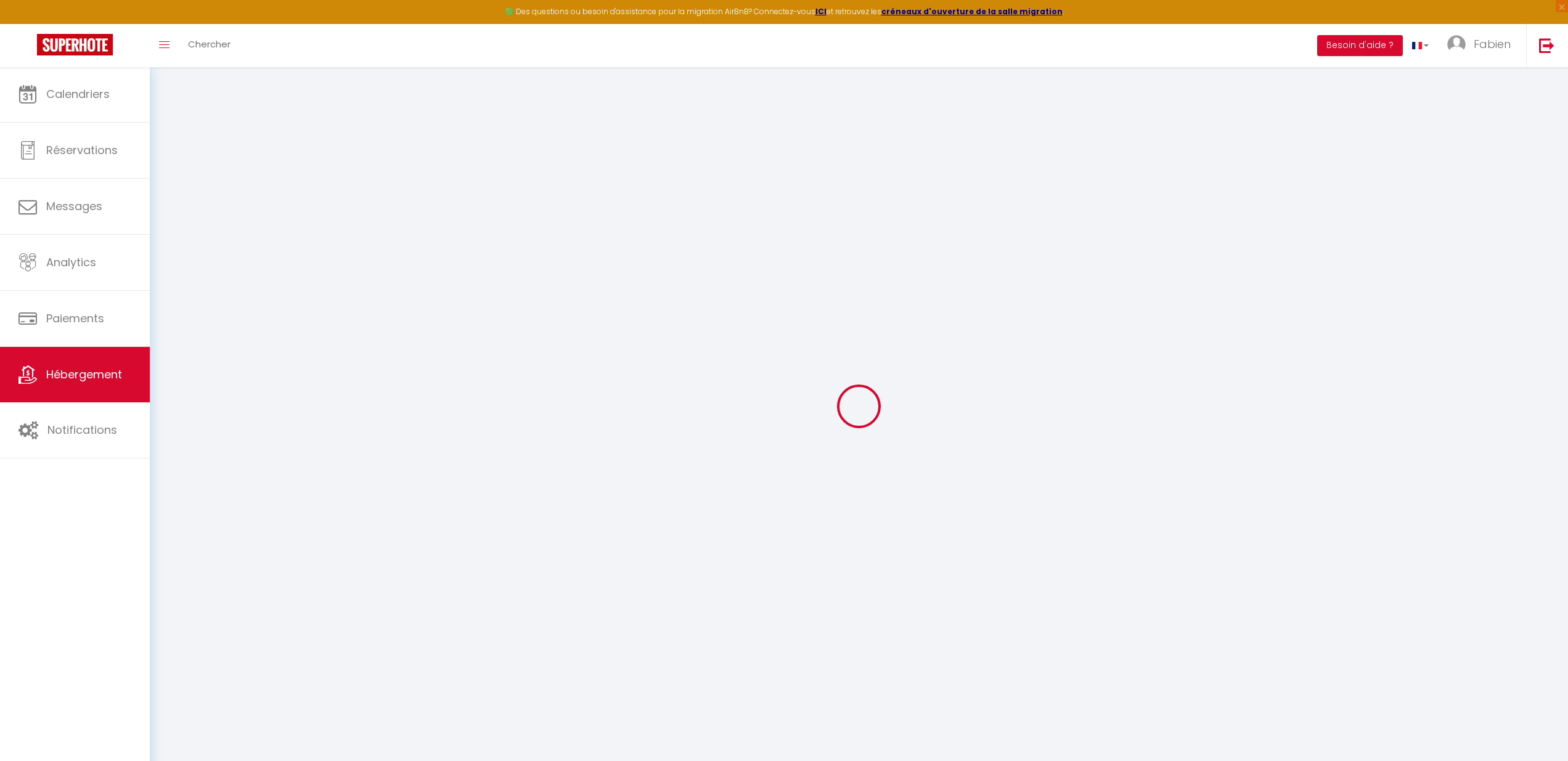
checkbox input "false"
select select "16:00"
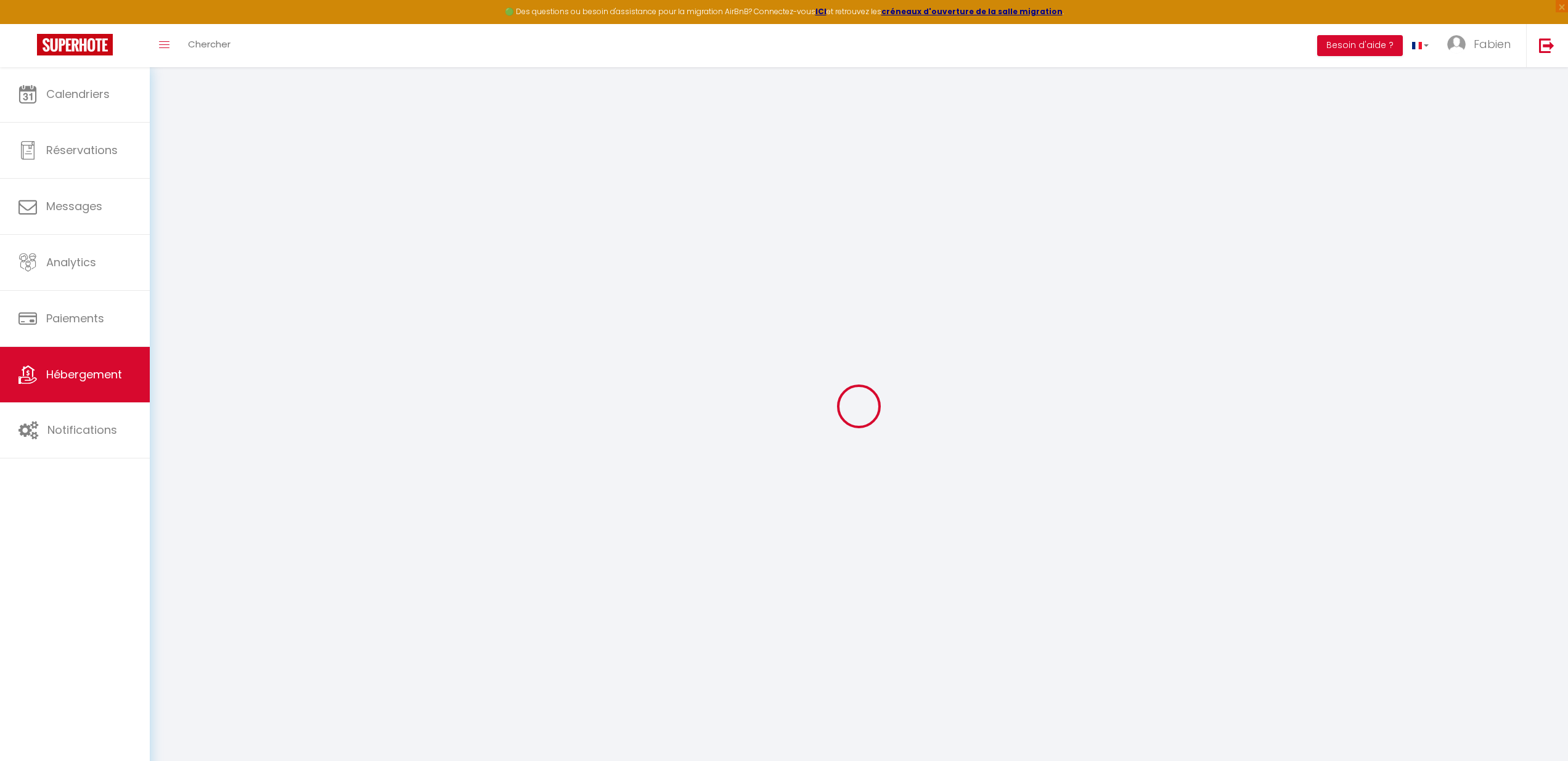
select select "23:45"
select select "10:00"
select select "30"
select select "20:00"
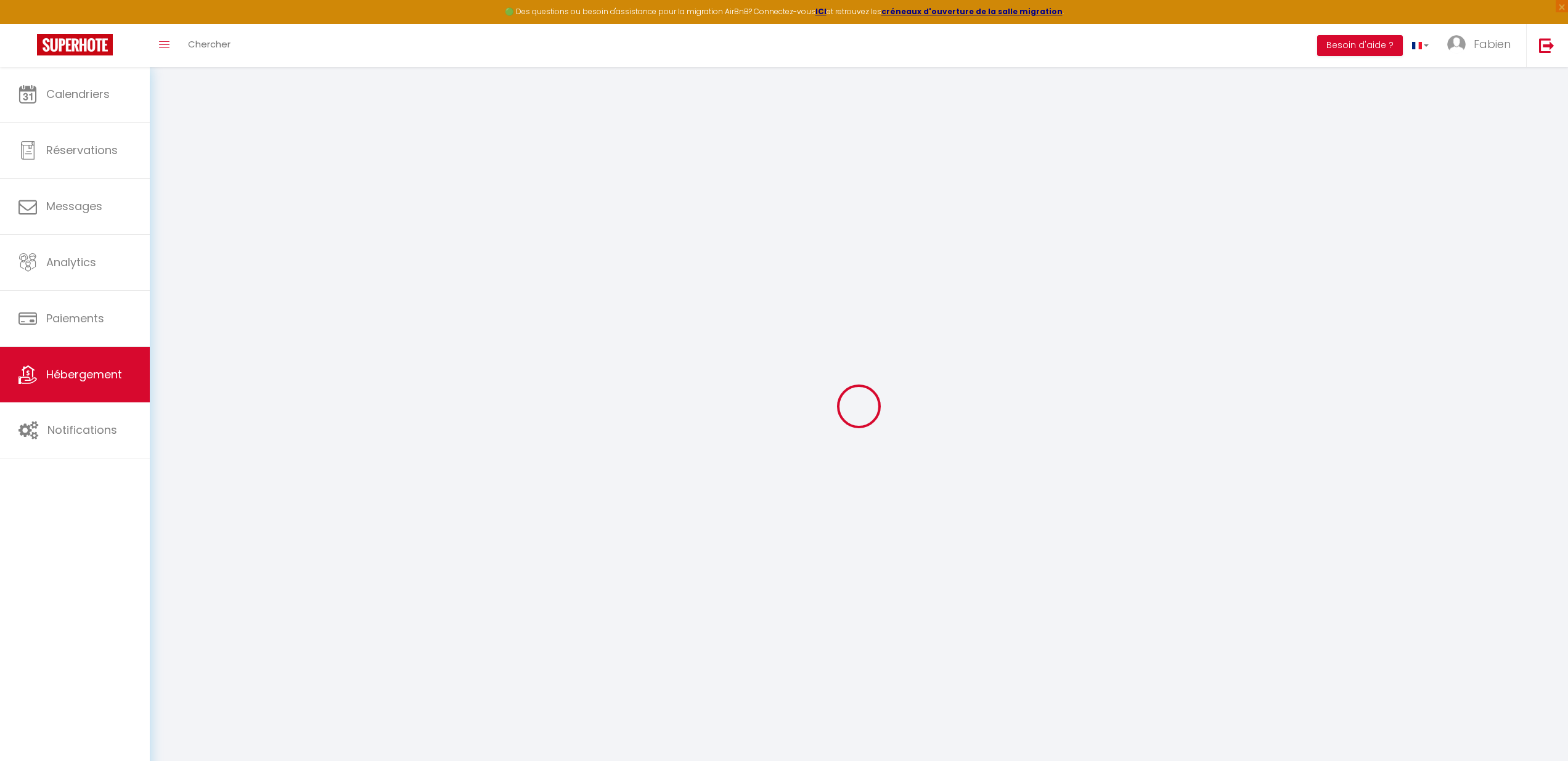
select select "270"
select select "EUR"
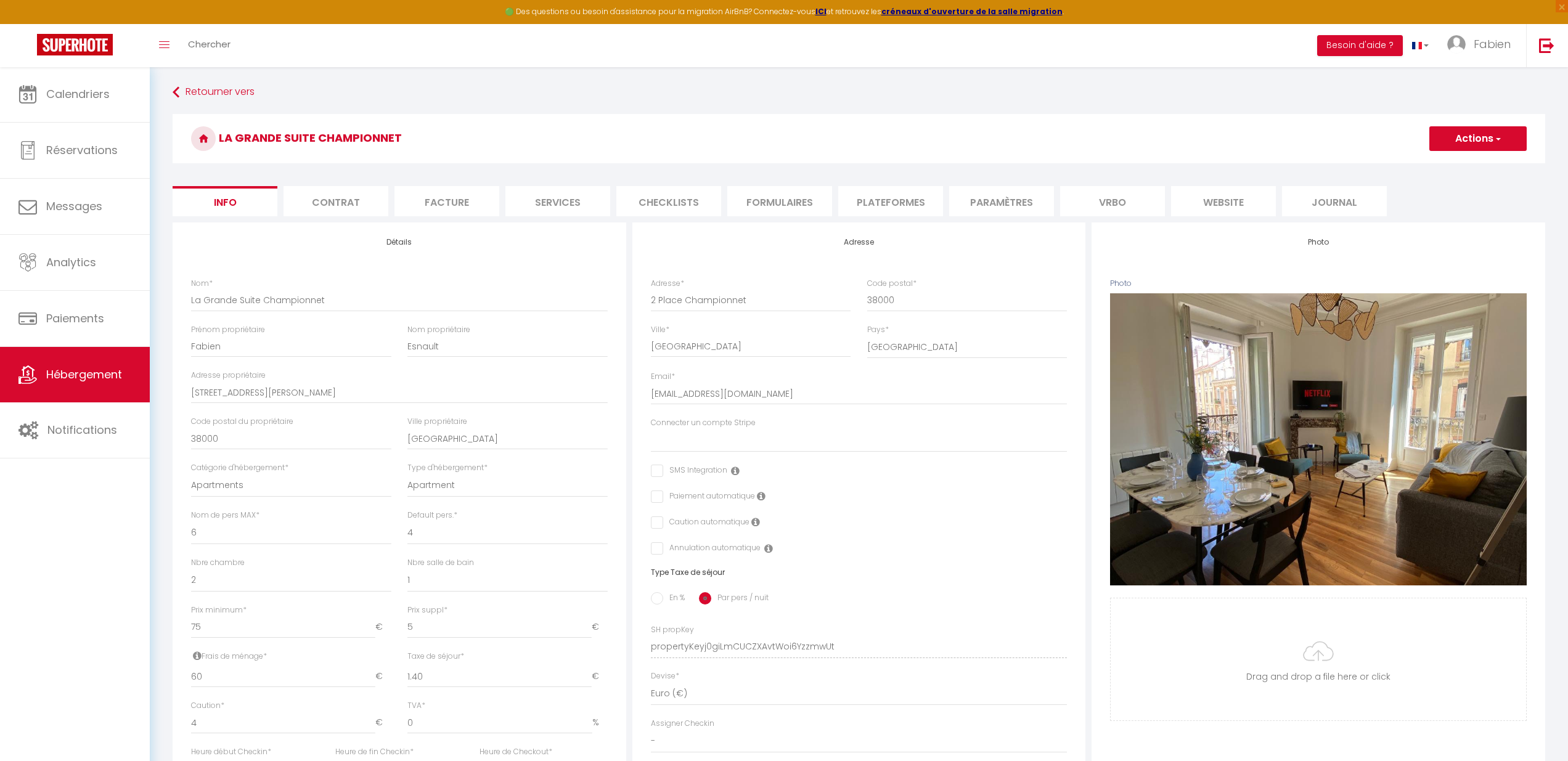
click at [910, 209] on li "Plateformes" at bounding box center [890, 201] width 105 height 30
select select
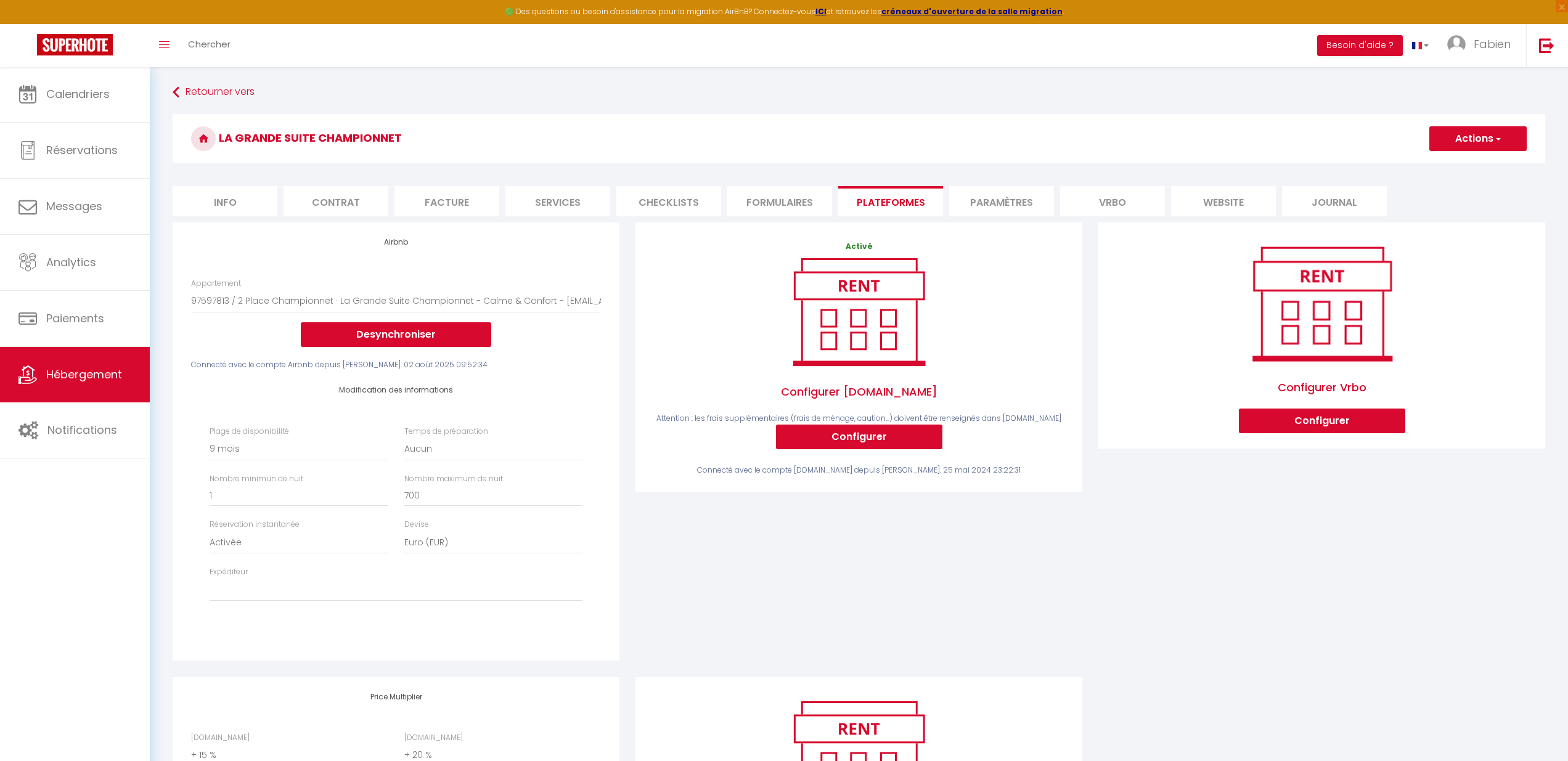
scroll to position [162, 0]
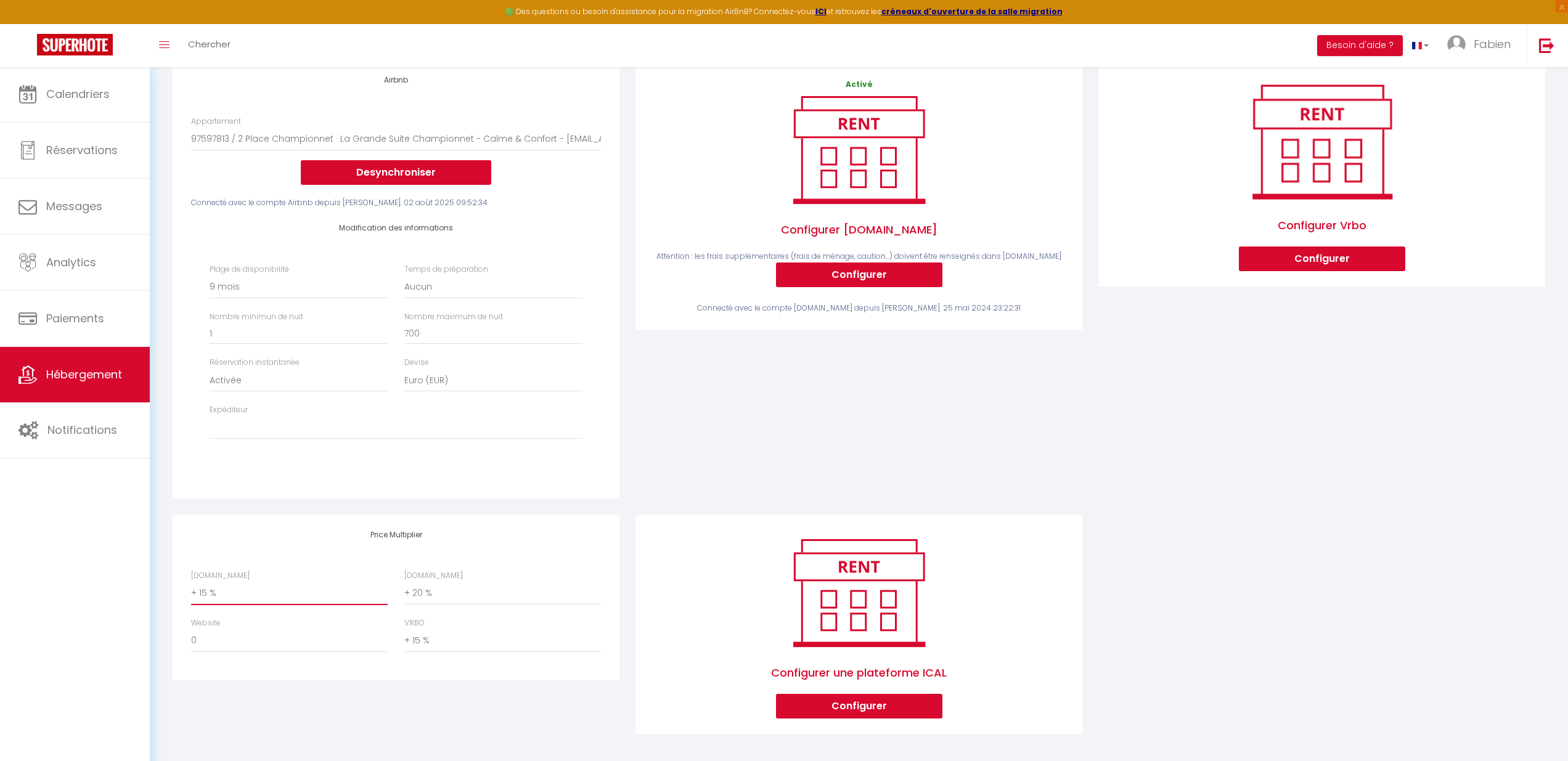
select select "+ 18 %"
select select
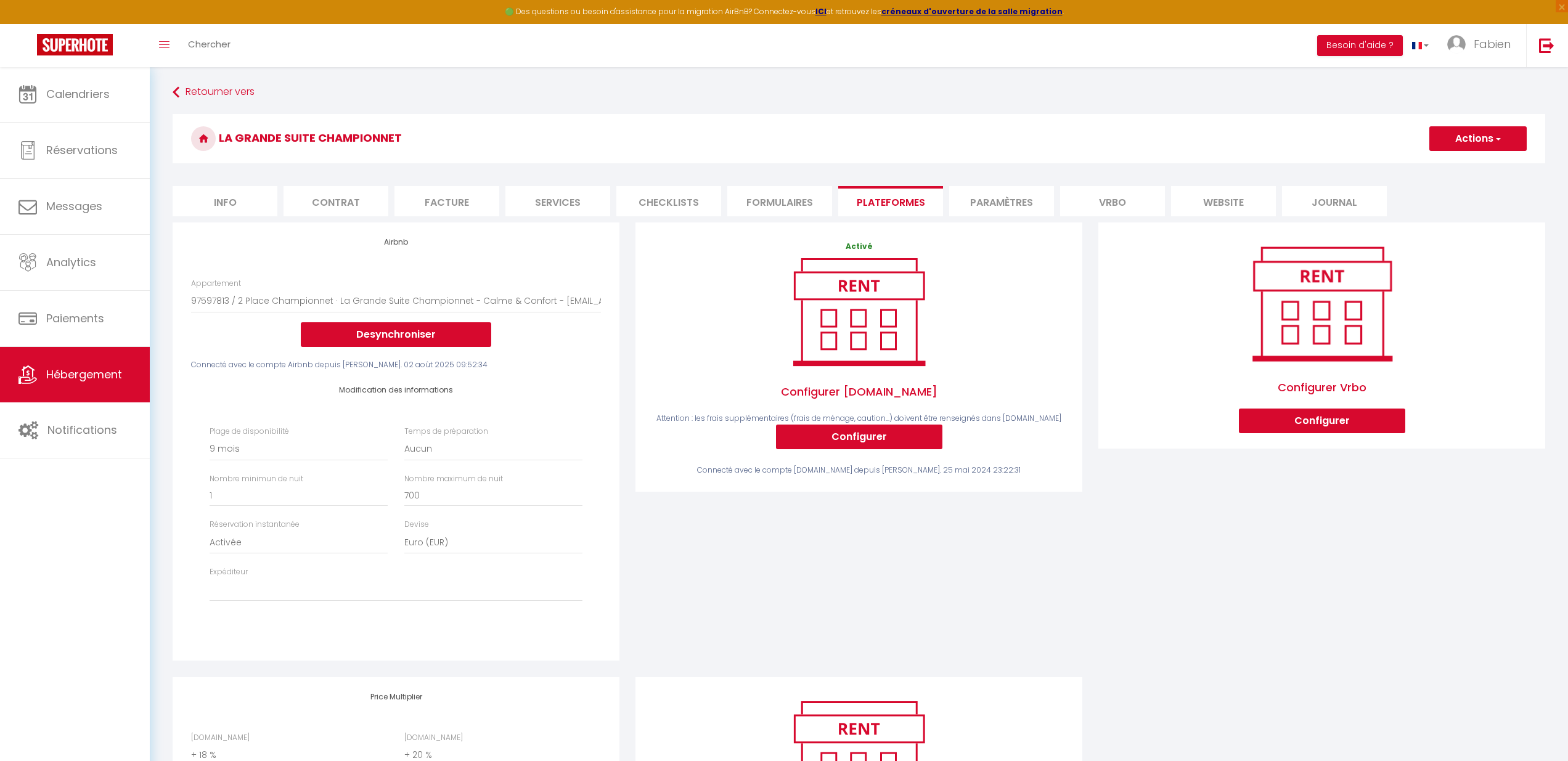
click at [1492, 134] on button "Actions" at bounding box center [1478, 139] width 97 height 25
click at [1476, 167] on link "Enregistrer" at bounding box center [1477, 166] width 97 height 16
select select "270"
select select "EUR"
select select
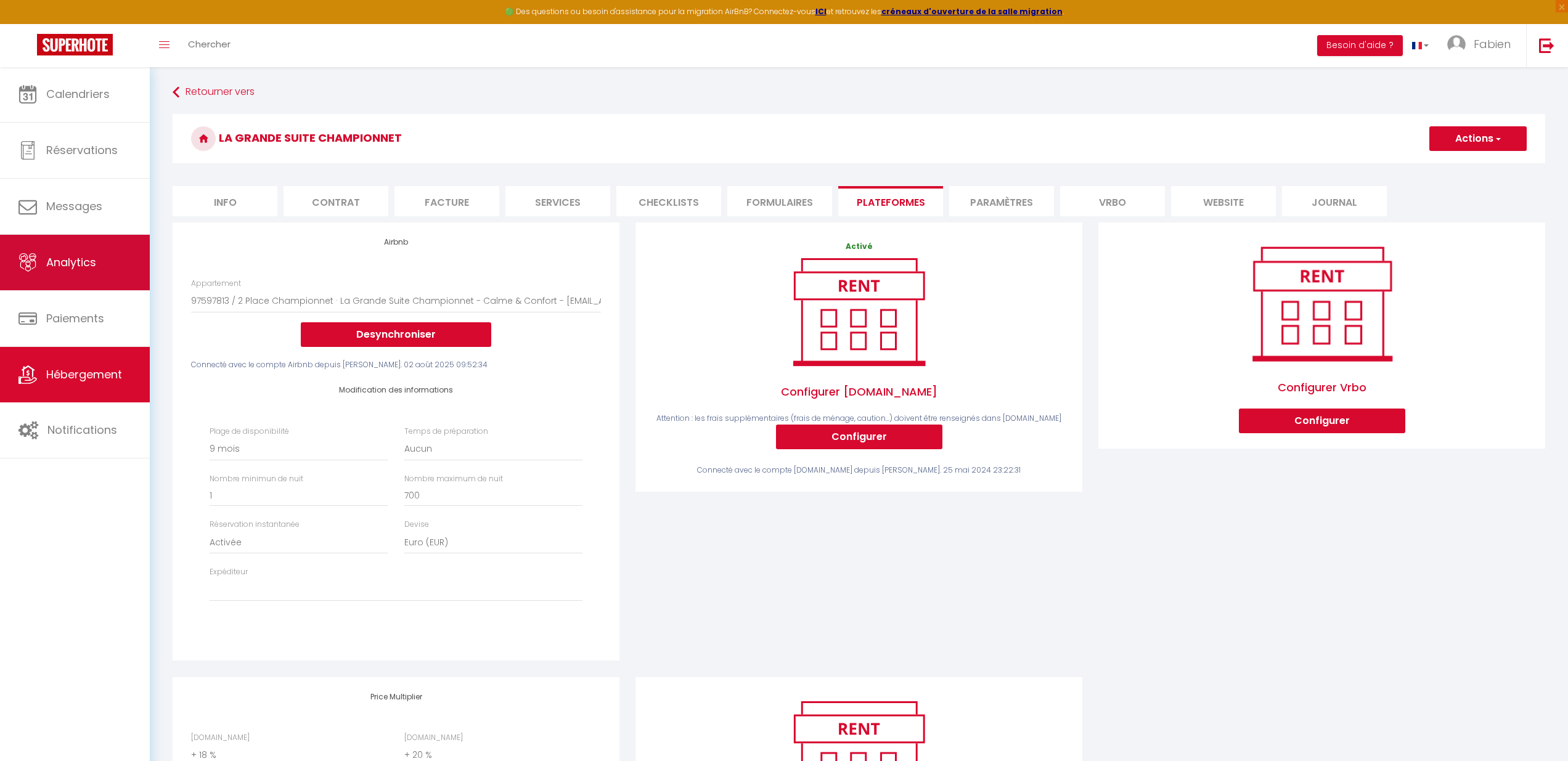
click at [60, 278] on link "Analytics" at bounding box center [75, 262] width 150 height 55
select select "2025"
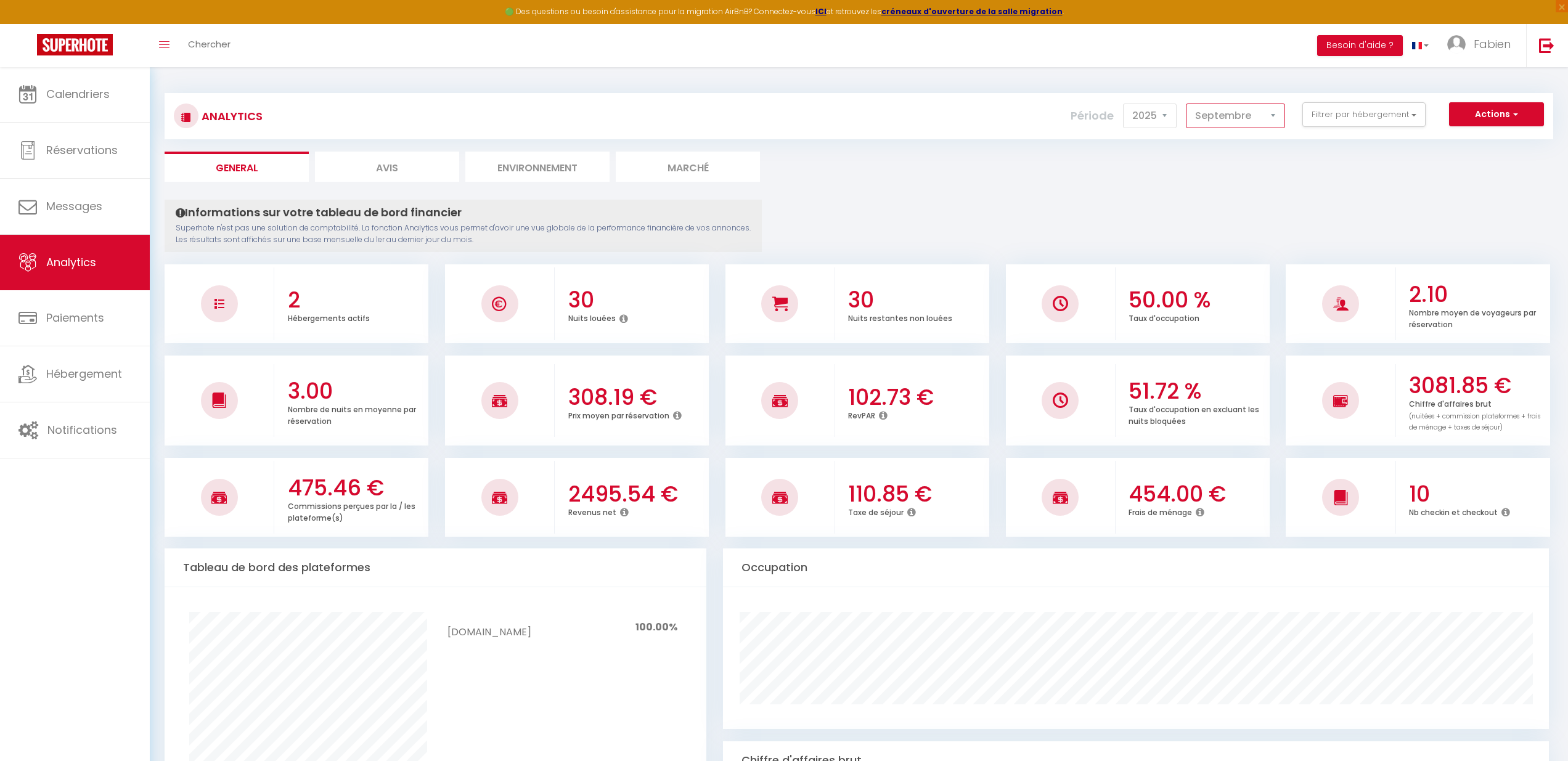
select select "1"
select select "2025"
select select "7"
click at [884, 413] on icon at bounding box center [883, 415] width 9 height 10
